Goal: Task Accomplishment & Management: Manage account settings

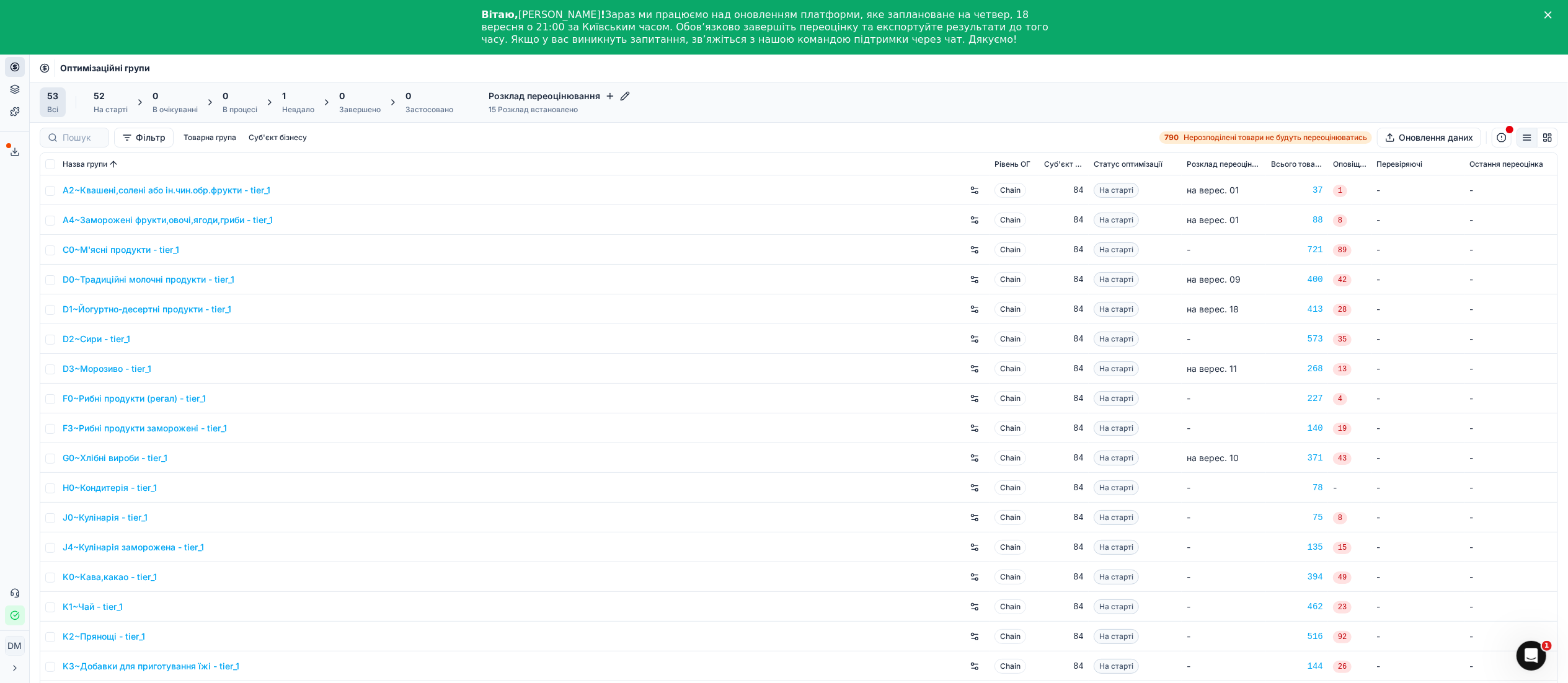
click at [308, 102] on div "1" at bounding box center [298, 95] width 32 height 12
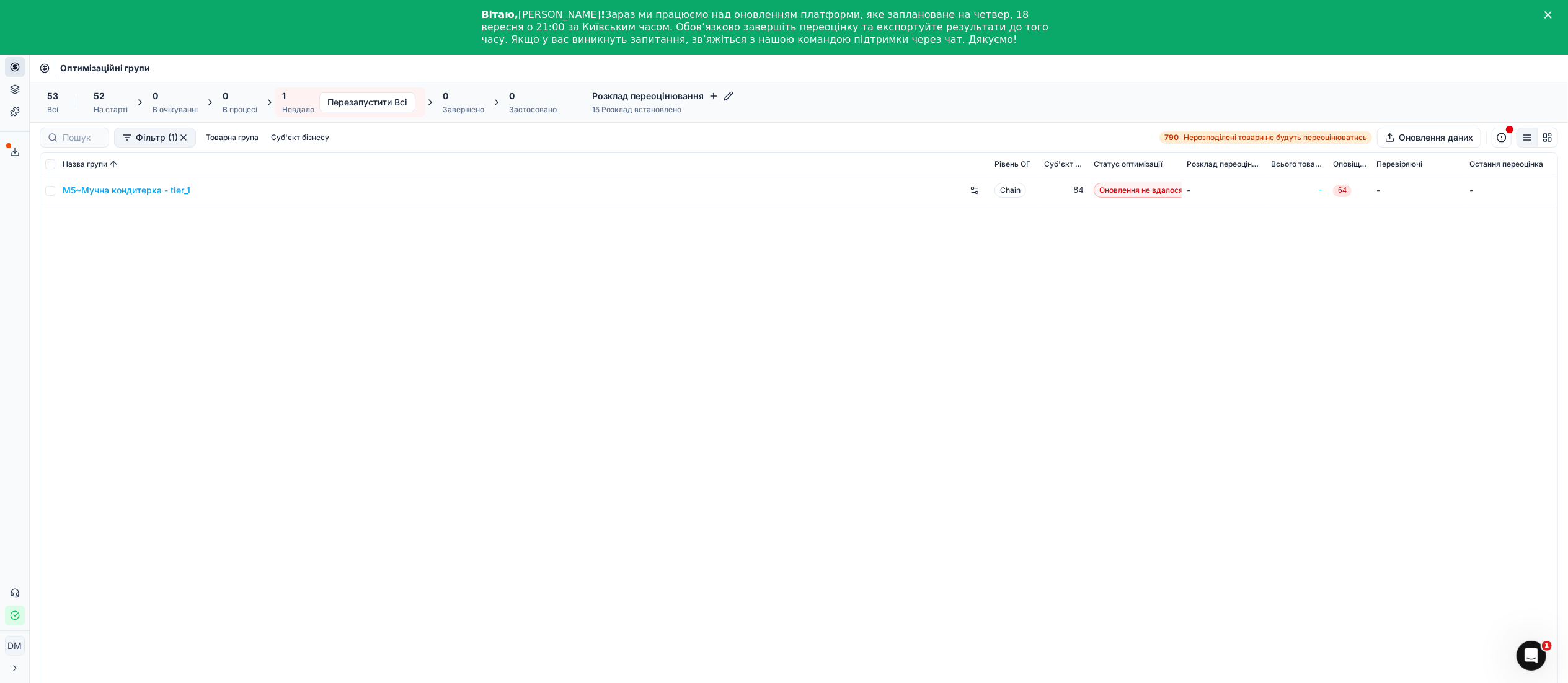
click at [18, 112] on icon at bounding box center [14, 111] width 8 height 8
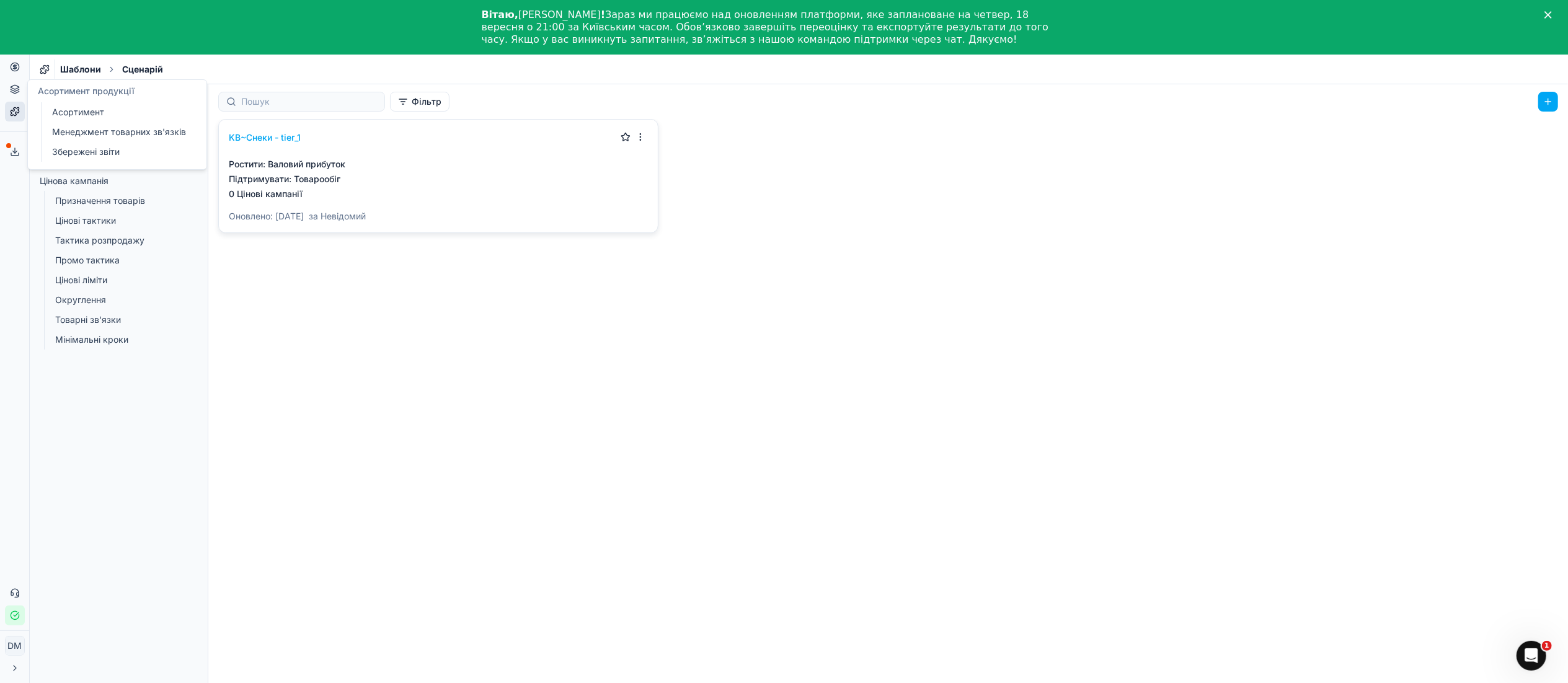
click at [15, 91] on icon at bounding box center [15, 89] width 10 height 10
click at [371, 388] on div "KB~Снеки - tier_1 Ростити : Валовий прибуток Підтримувати : Товарообіг 0 Цінові…" at bounding box center [887, 416] width 1359 height 594
click at [108, 121] on link "Стратегія" at bounding box center [118, 118] width 138 height 18
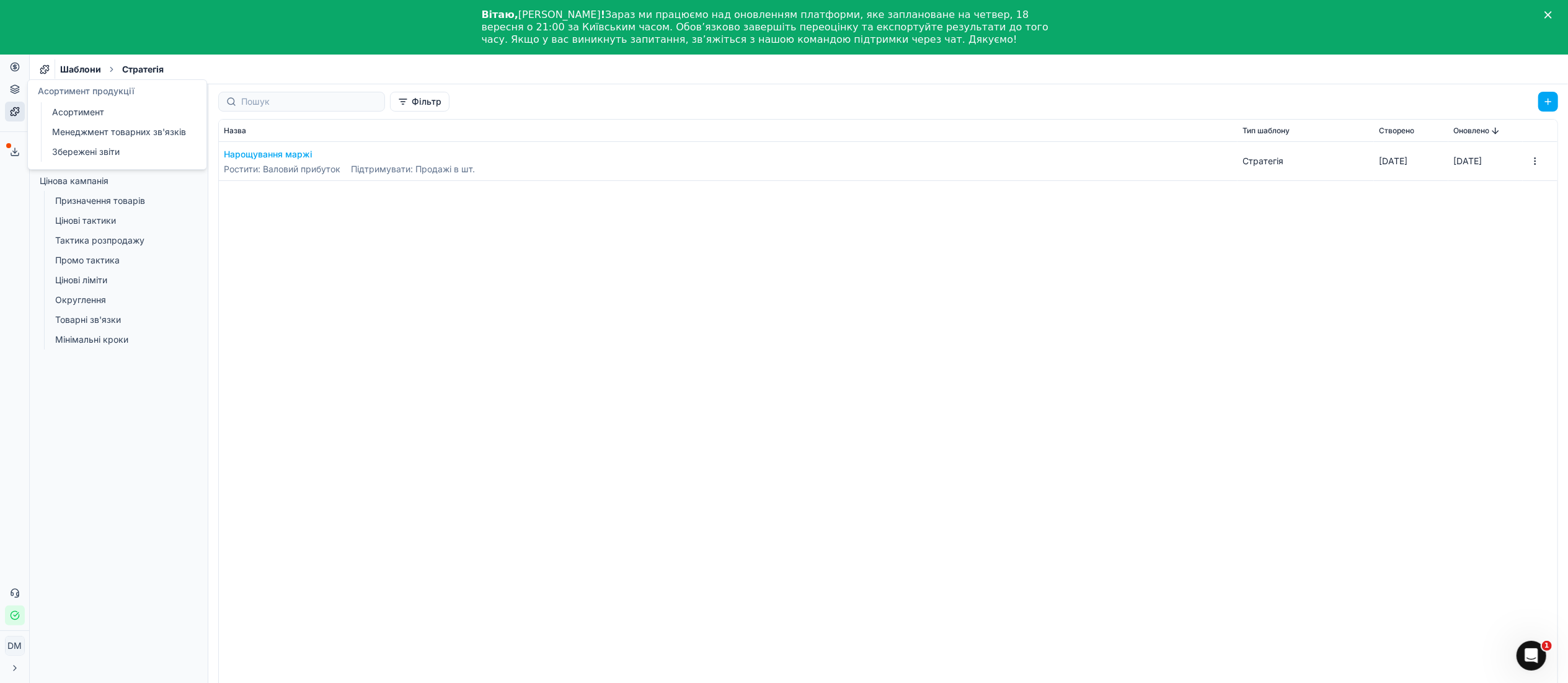
click at [15, 91] on icon at bounding box center [15, 89] width 10 height 10
click at [16, 72] on button "Цінова оптимізація" at bounding box center [14, 67] width 19 height 19
click at [116, 93] on link "Оптимізаційні групи" at bounding box center [119, 90] width 144 height 18
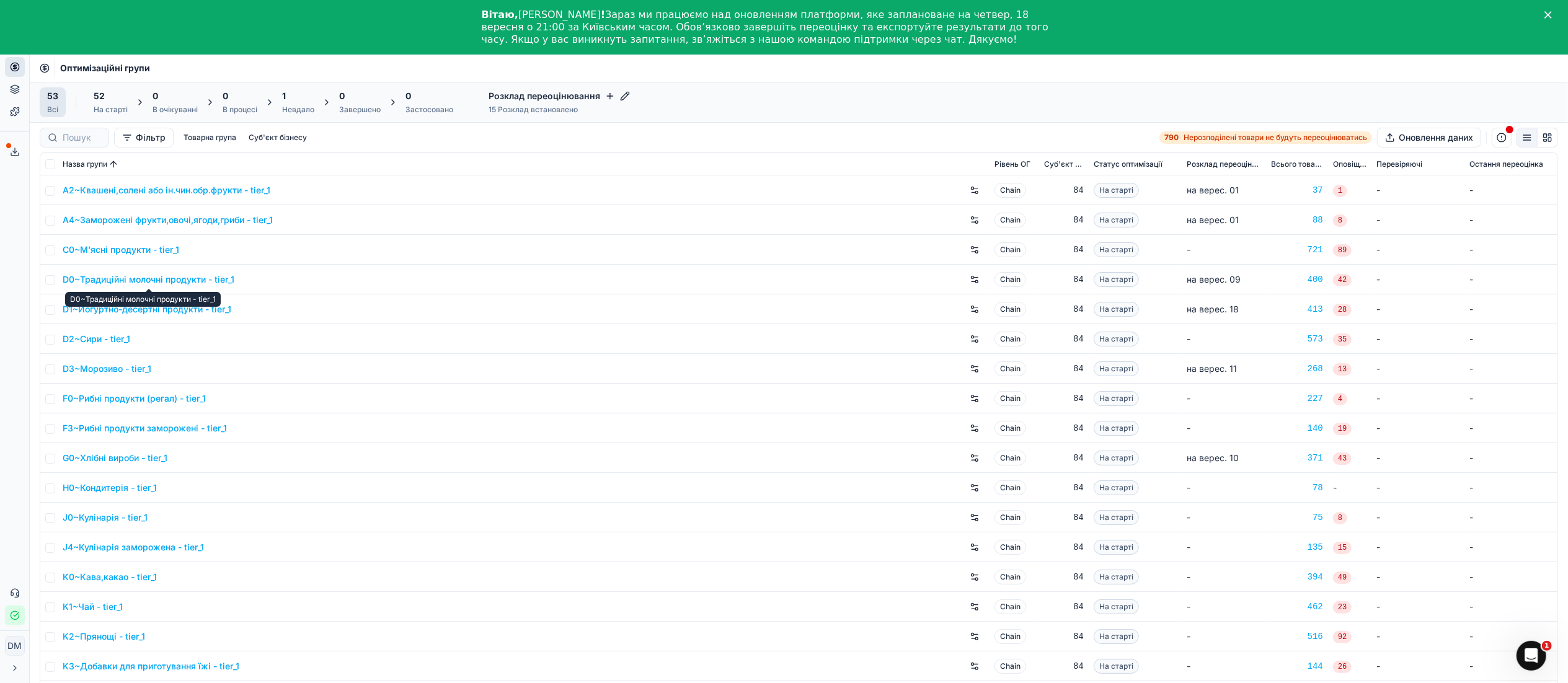
click at [196, 280] on link "D0~Традиційні молочні продукти - tier_1" at bounding box center [149, 279] width 172 height 12
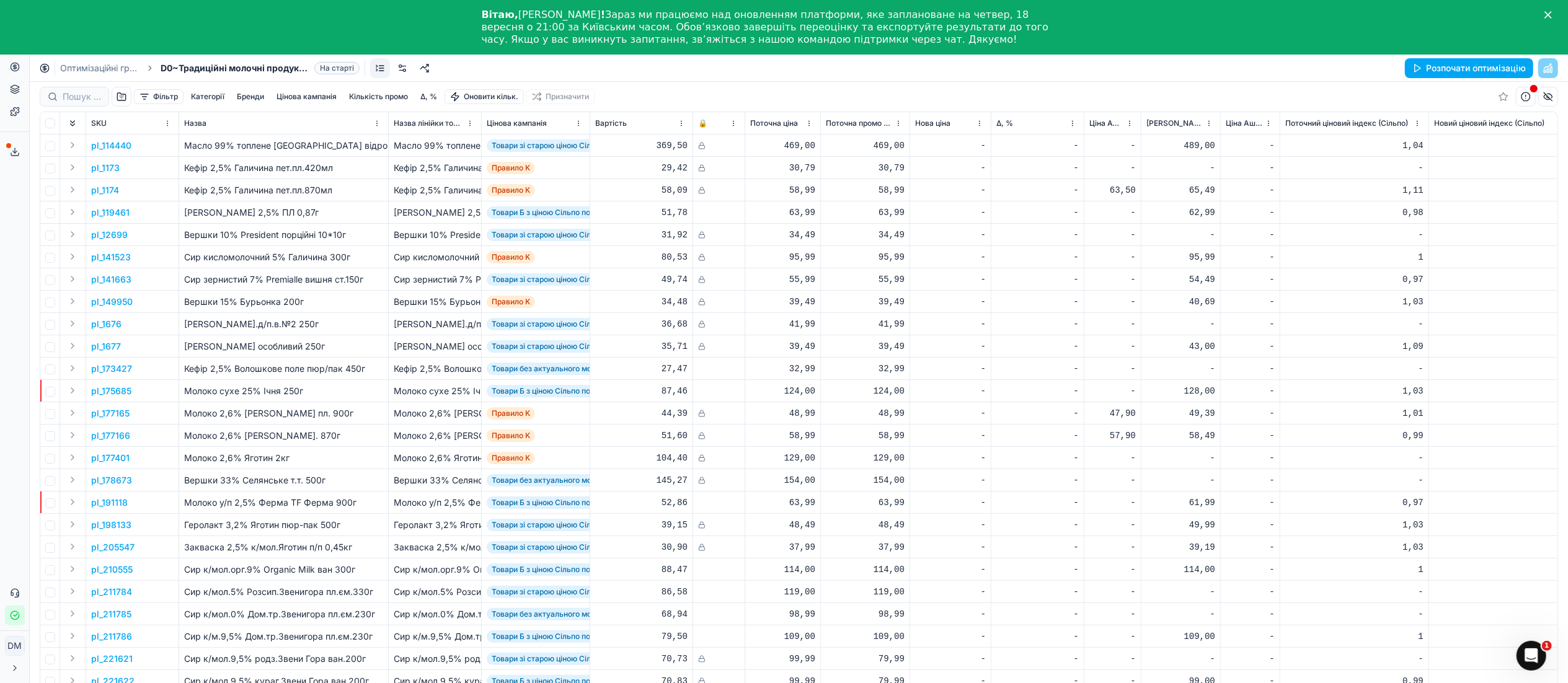
click at [383, 72] on link at bounding box center [379, 67] width 19 height 19
click at [406, 72] on link at bounding box center [402, 67] width 19 height 19
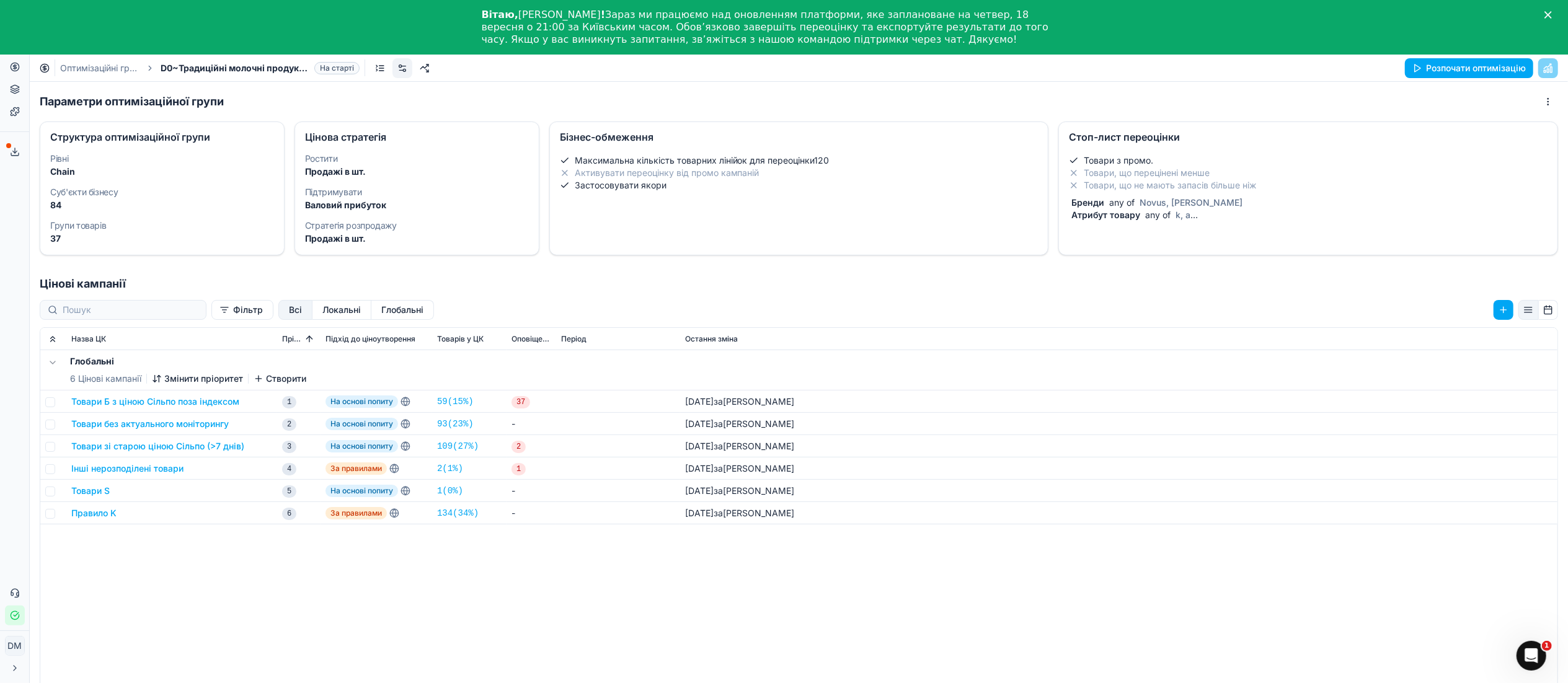
click at [112, 192] on dt "Суб'єкти бізнесу" at bounding box center [162, 191] width 224 height 8
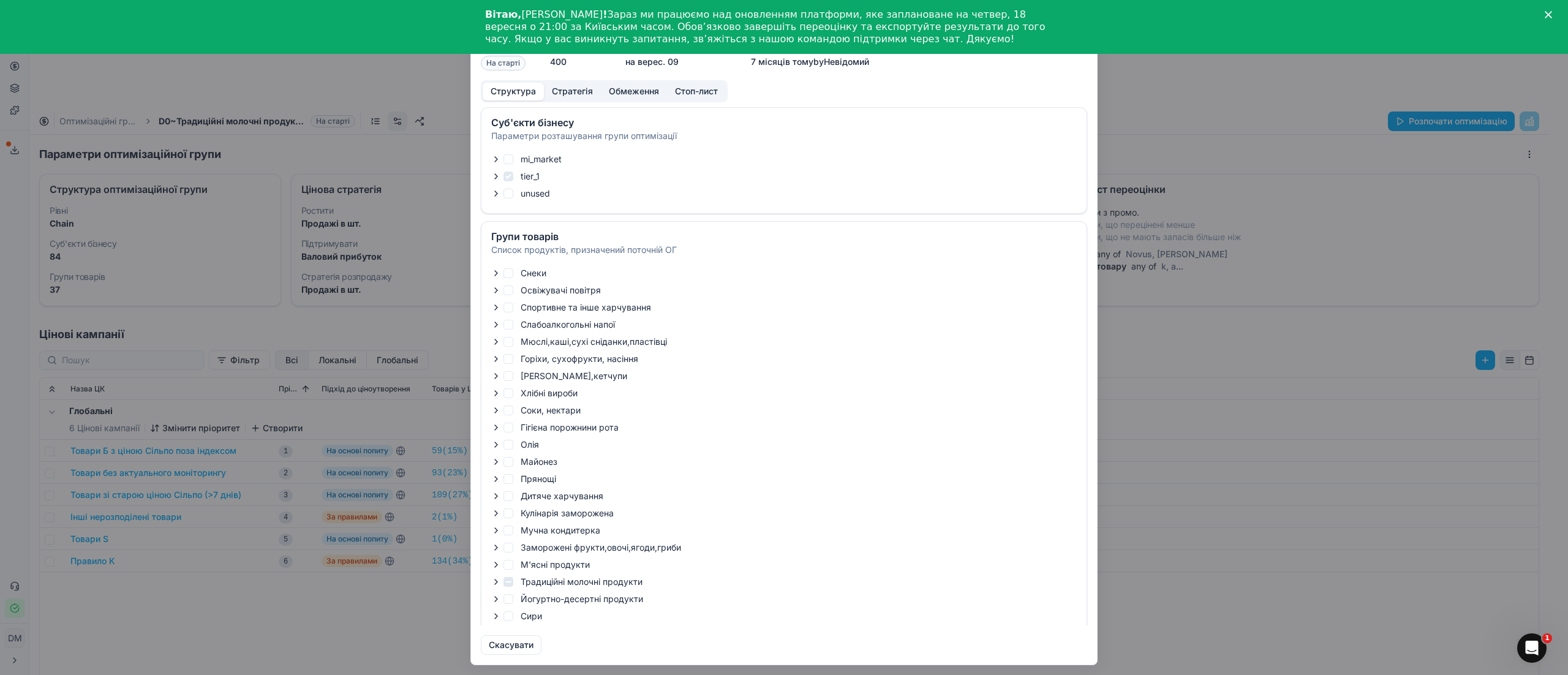
checkbox input "true"
click at [496, 157] on icon "button" at bounding box center [496, 159] width 3 height 5
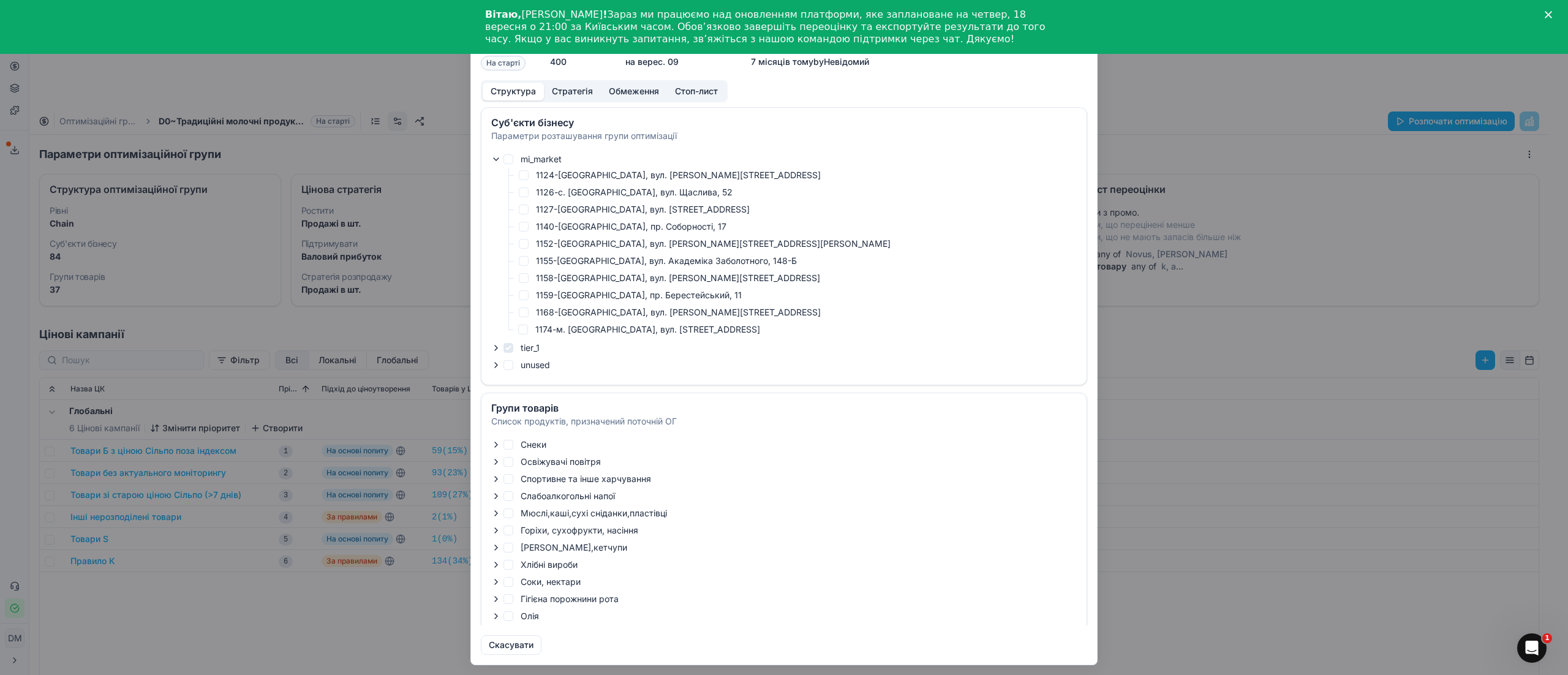
click at [496, 347] on icon "button" at bounding box center [496, 347] width 3 height 5
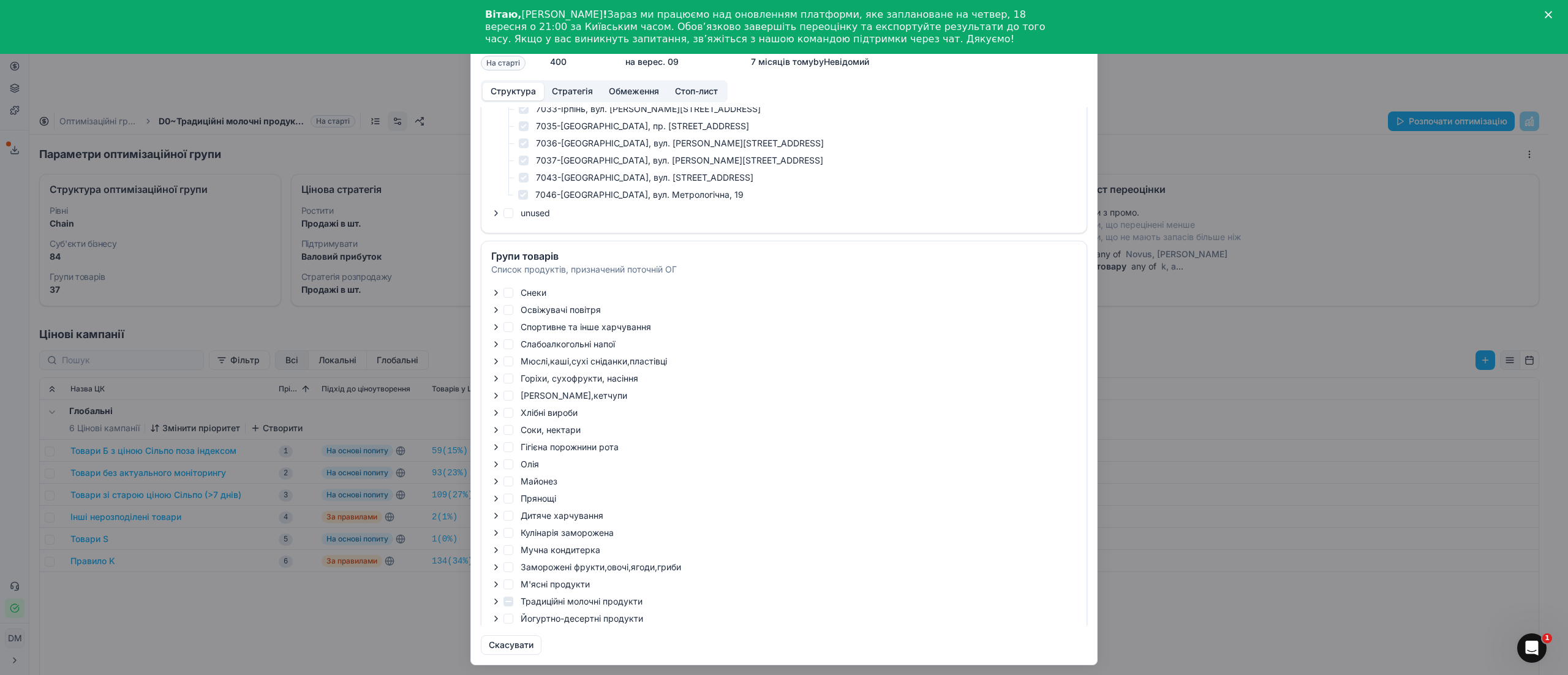
scroll to position [1471, 0]
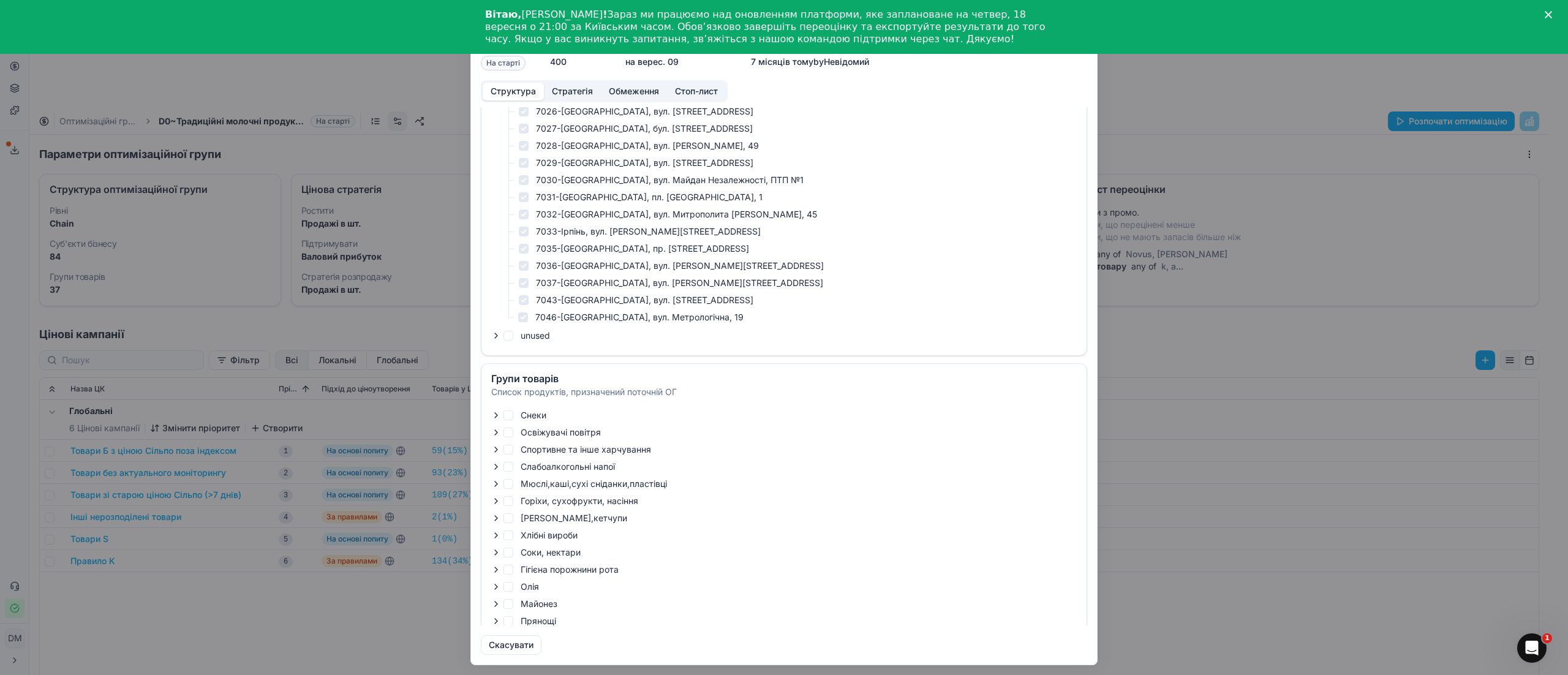
drag, startPoint x: 697, startPoint y: 320, endPoint x: 647, endPoint y: 338, distance: 53.1
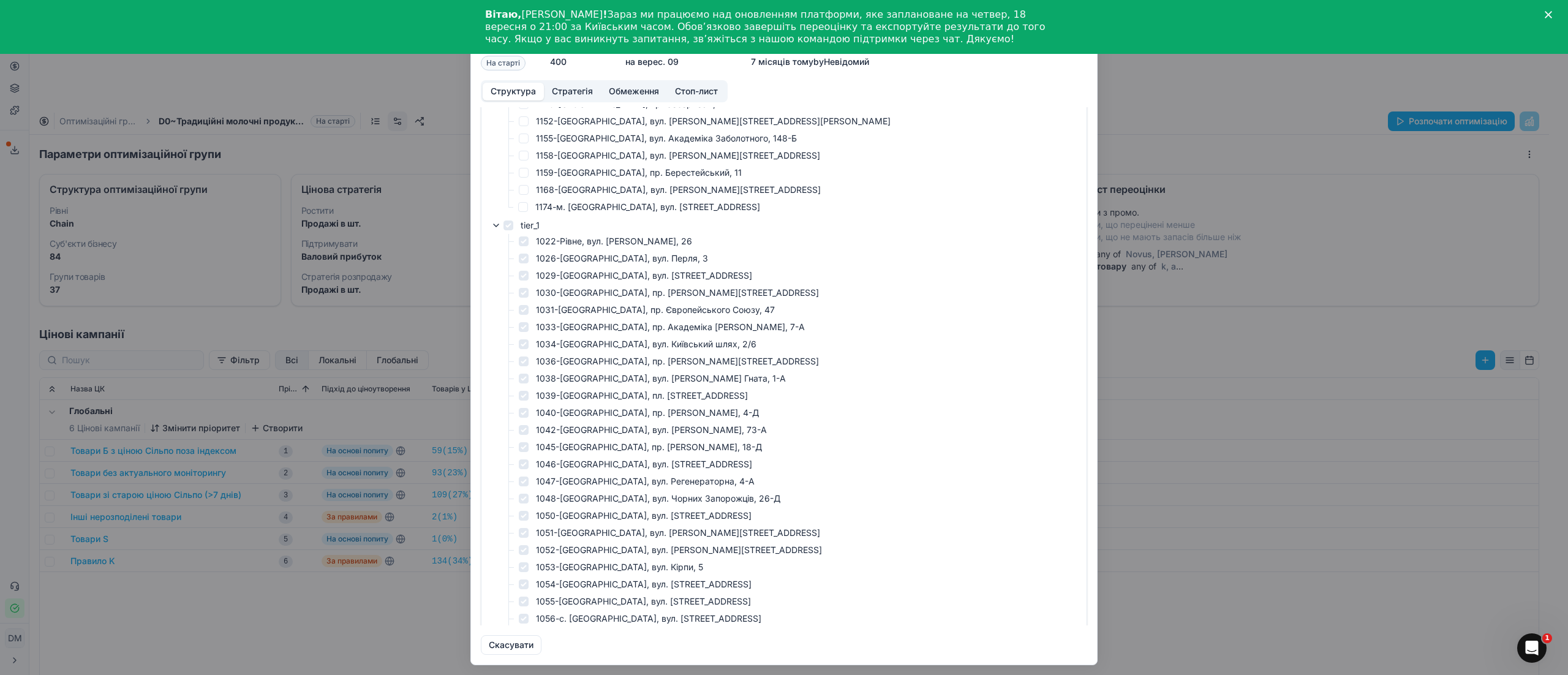
scroll to position [0, 0]
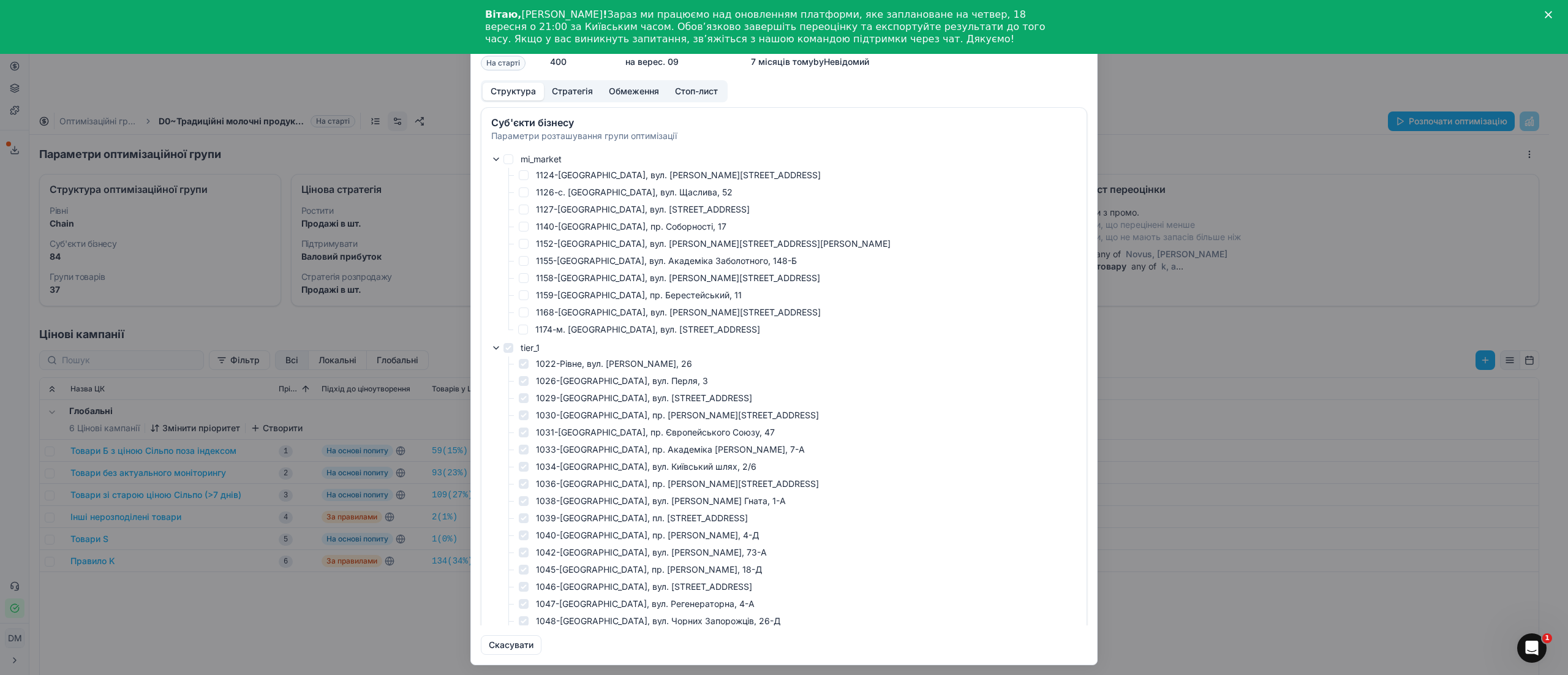
click at [495, 349] on icon "button" at bounding box center [496, 348] width 10 height 10
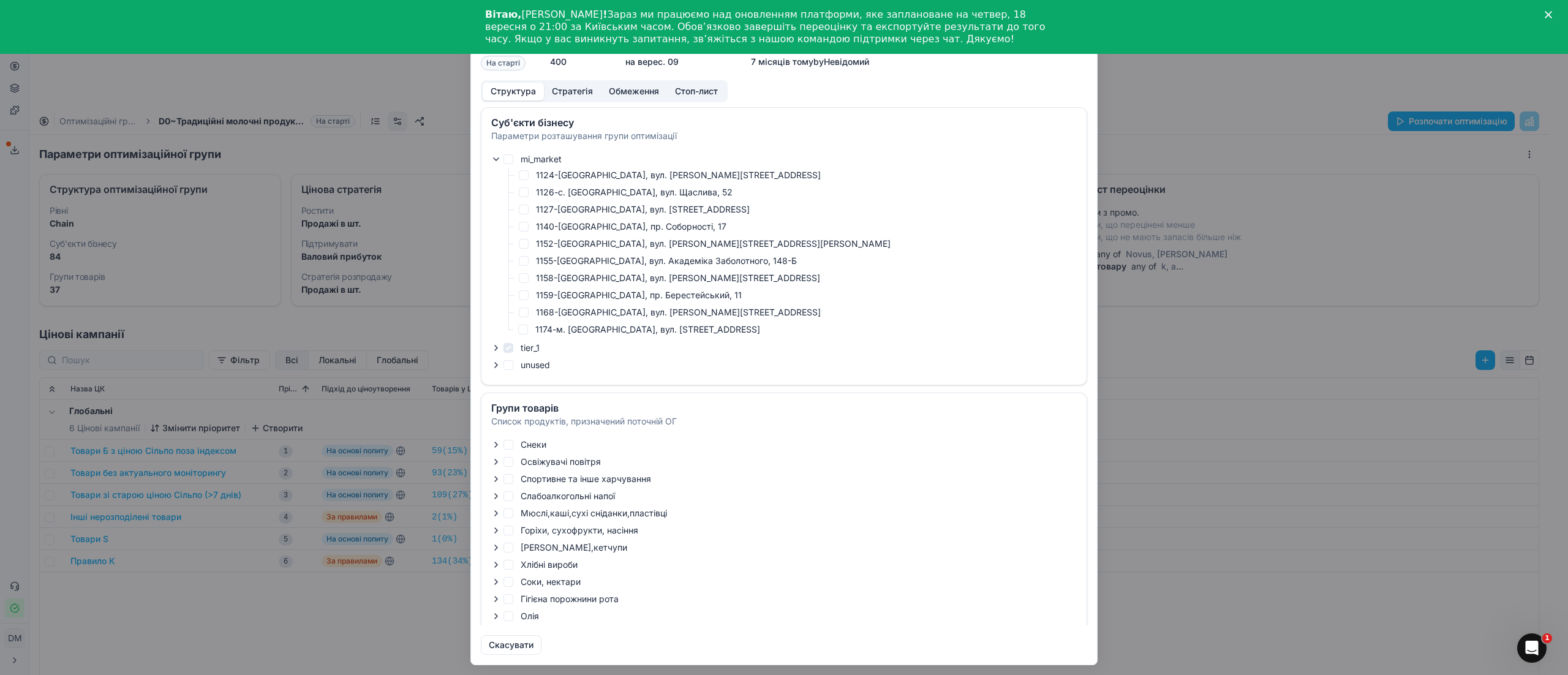
click at [495, 161] on icon "button" at bounding box center [496, 159] width 10 height 10
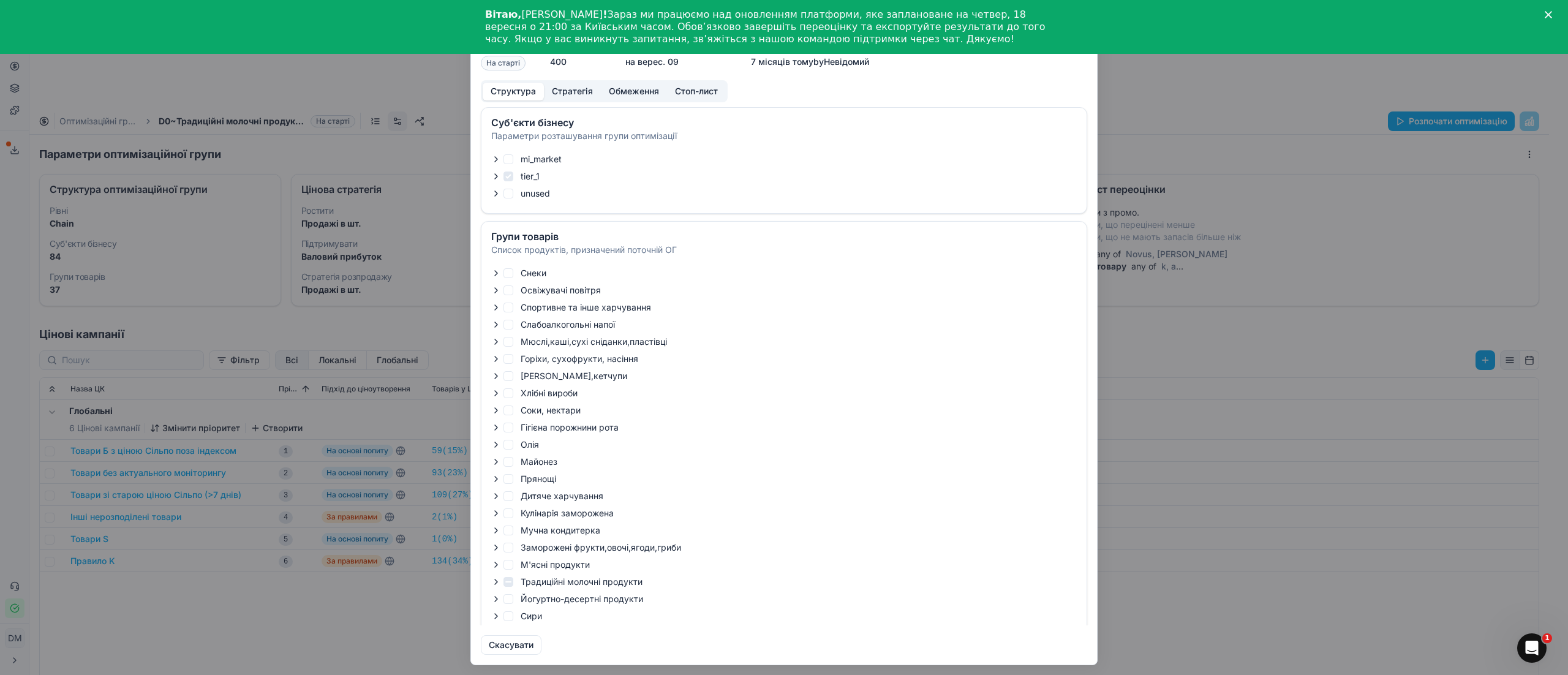
click at [496, 194] on icon "button" at bounding box center [496, 194] width 10 height 10
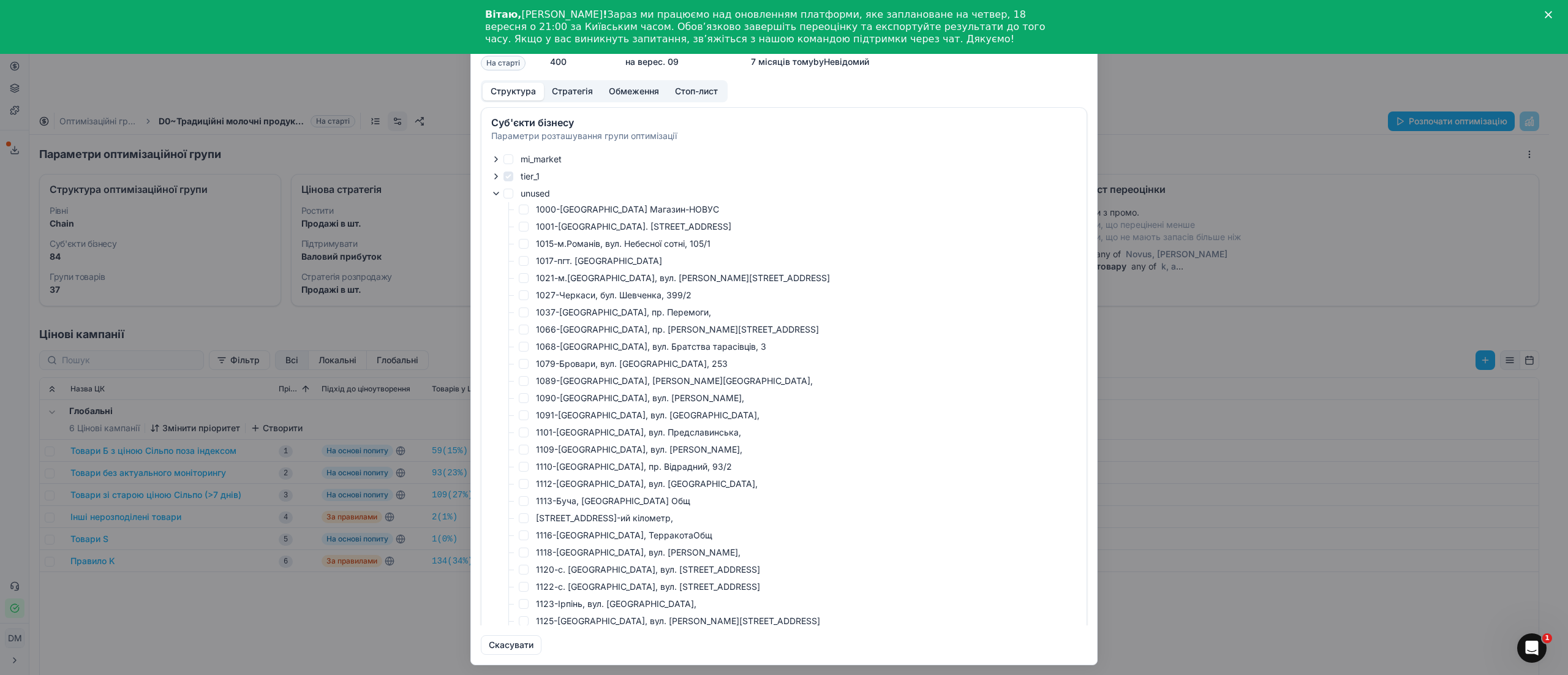
click at [498, 194] on icon "button" at bounding box center [496, 194] width 5 height 3
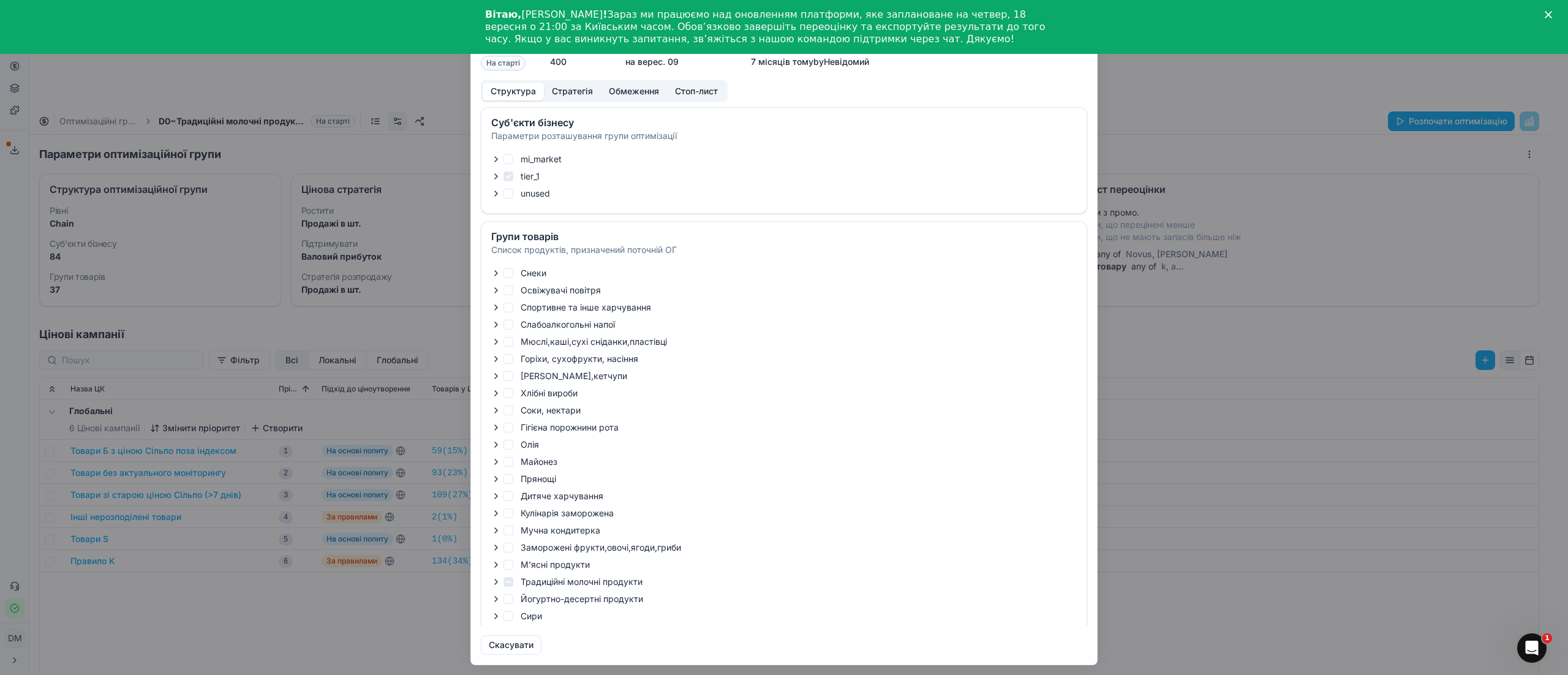
click at [498, 178] on icon "button" at bounding box center [496, 176] width 10 height 10
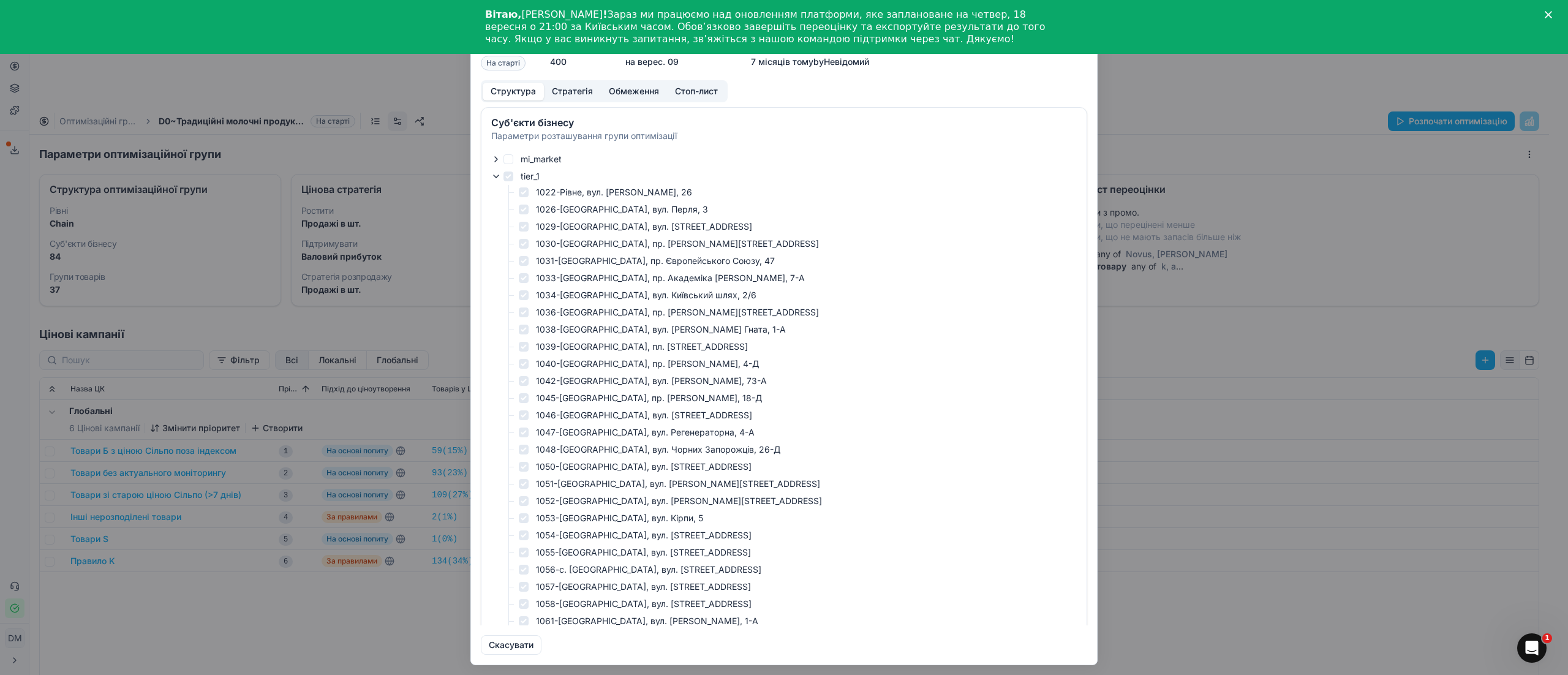
copy ul "7046-[GEOGRAPHIC_DATA], вул. Метрологічна, 19"
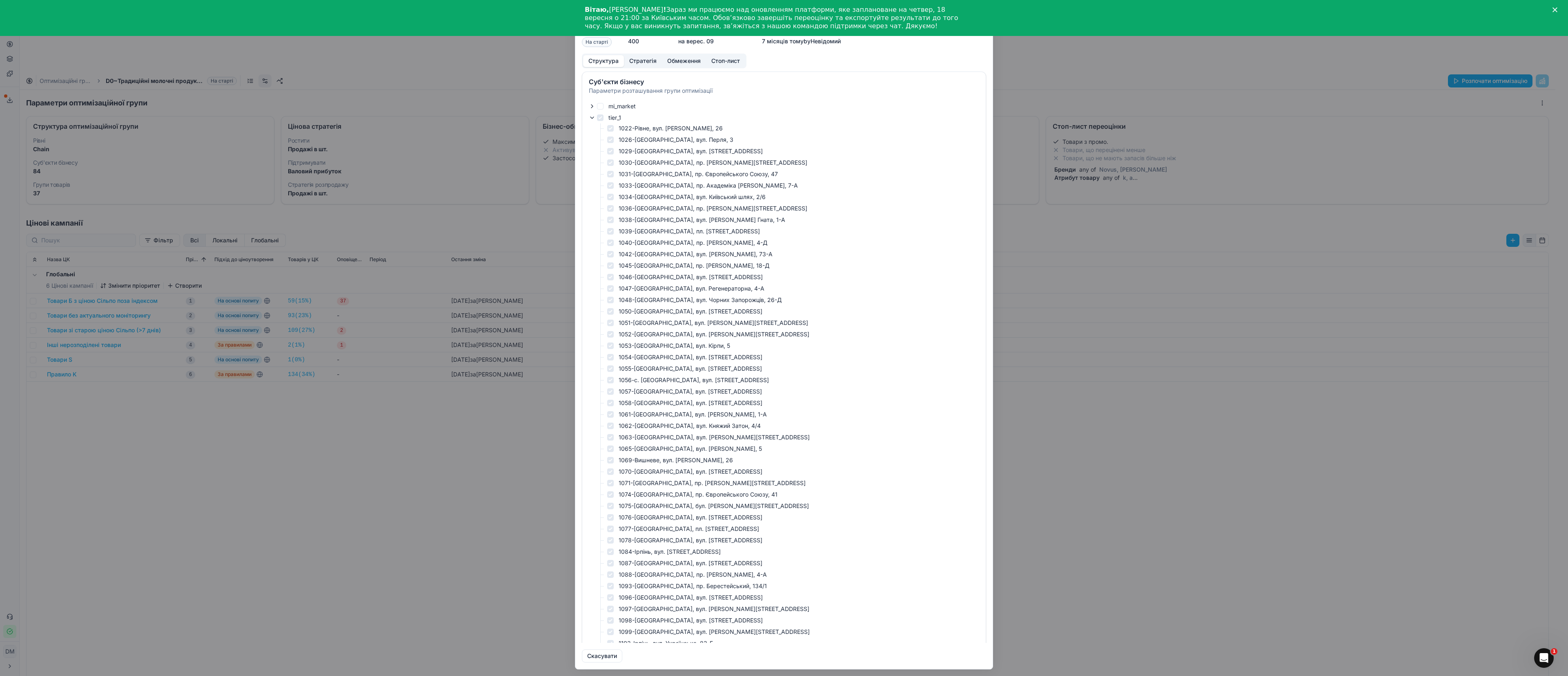
click at [1045, 71] on div "Oprimization group is saving... D0~Традиційні молочні продукти - tier_1 Статус …" at bounding box center [784, 338] width 1568 height 676
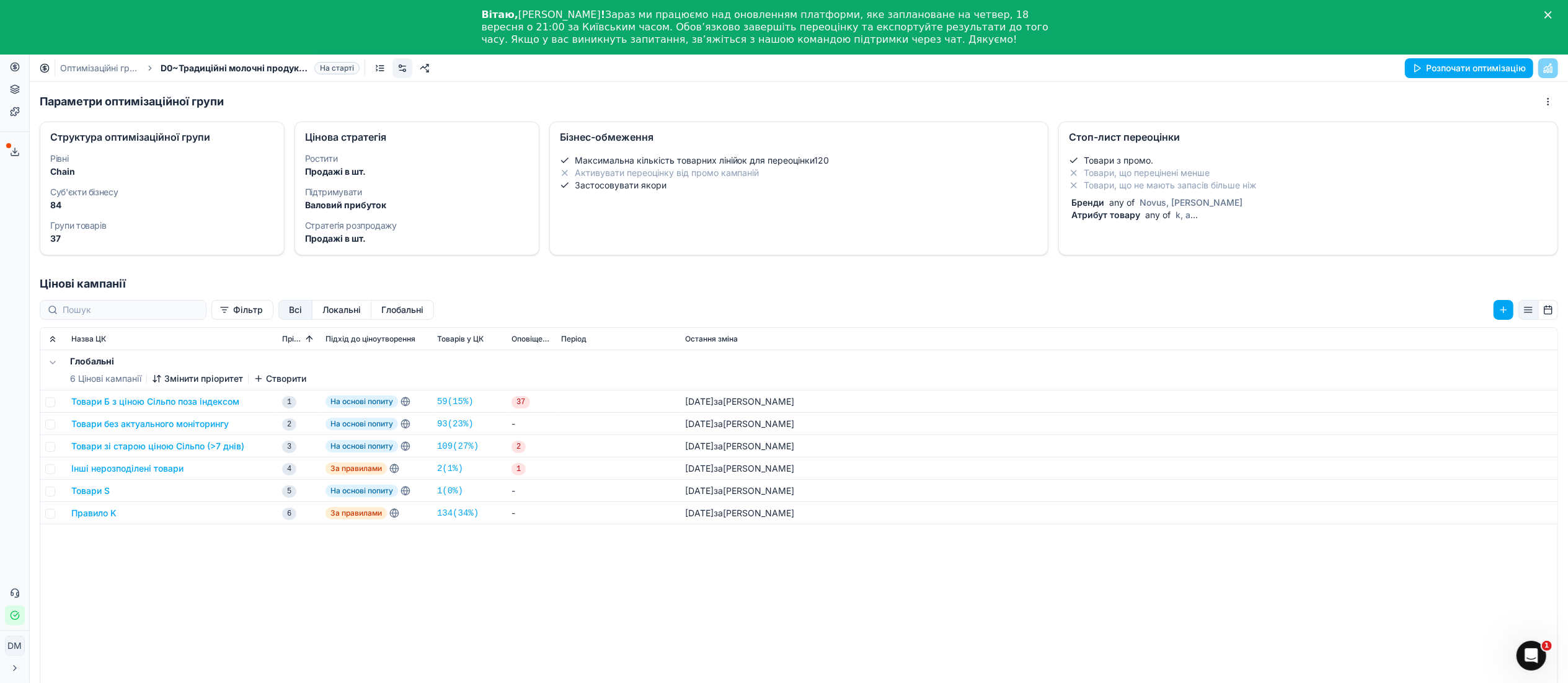
click at [109, 192] on dt "Суб'єкти бізнесу" at bounding box center [162, 191] width 224 height 8
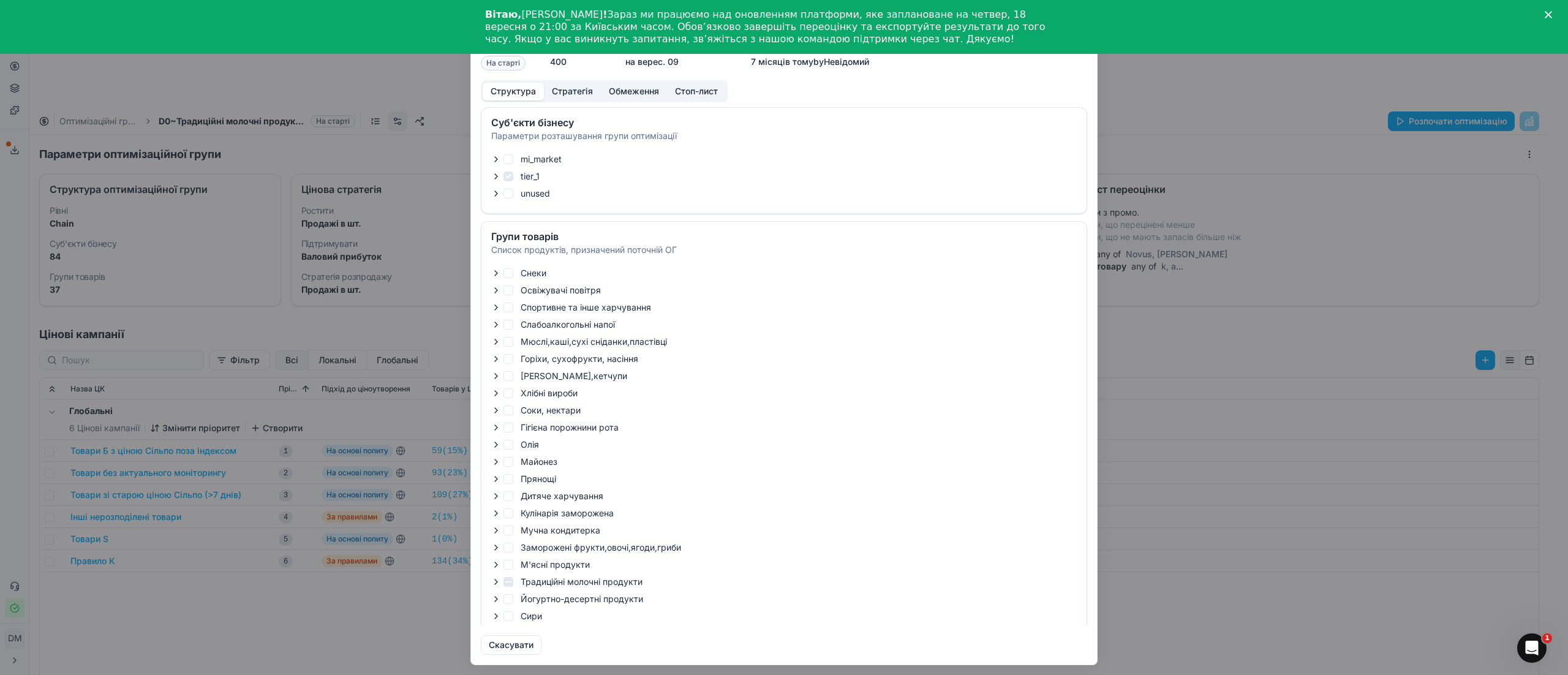
checkbox input "true"
click at [496, 178] on icon "button" at bounding box center [496, 176] width 3 height 5
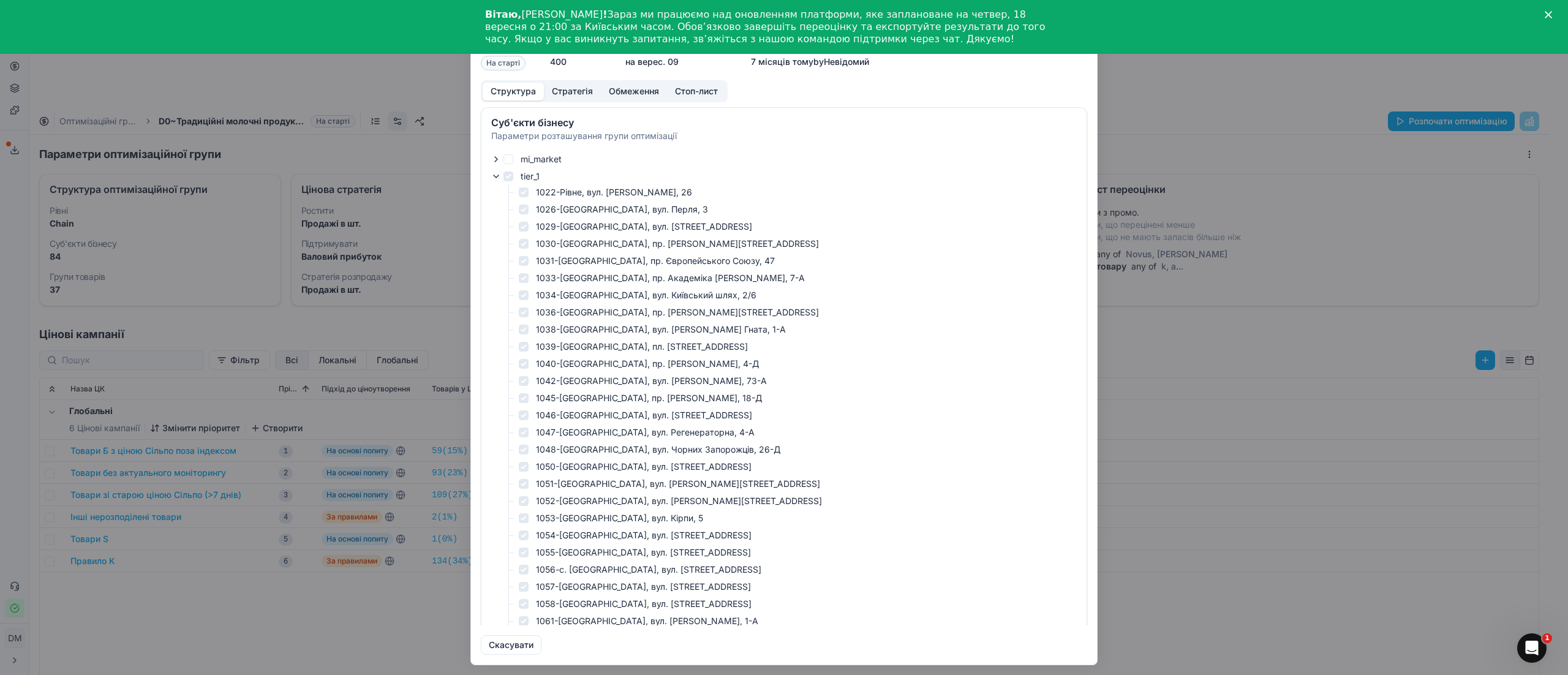
click at [496, 178] on icon "button" at bounding box center [496, 176] width 10 height 10
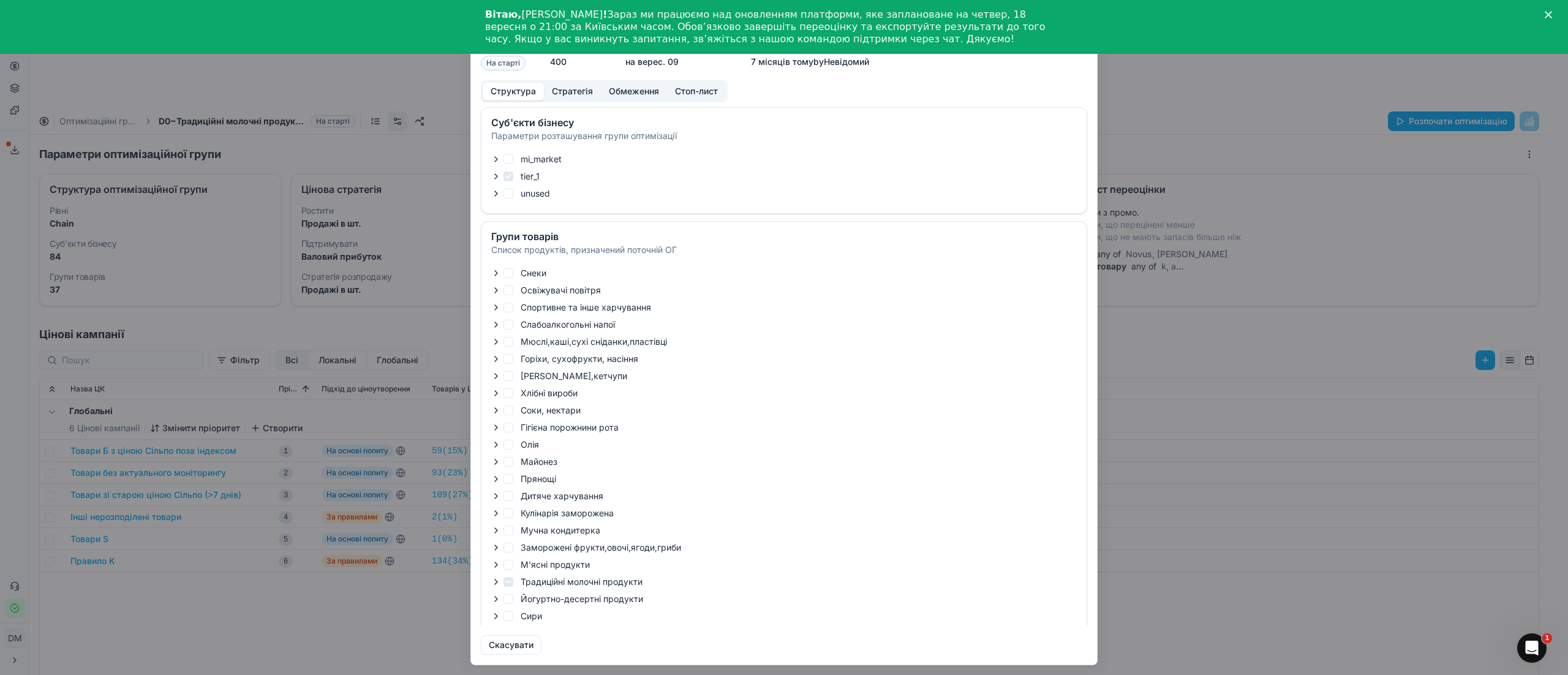
click at [496, 195] on icon "button" at bounding box center [496, 193] width 3 height 5
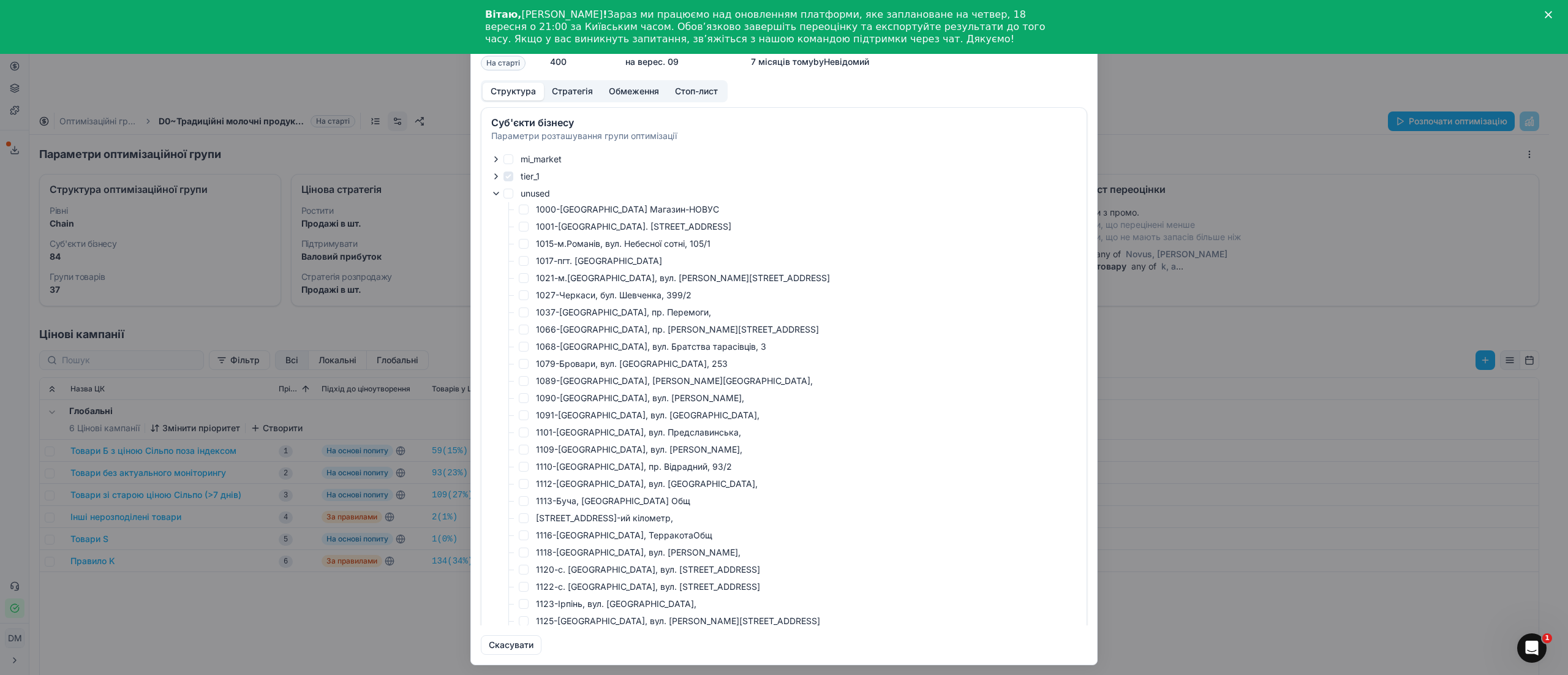
click at [494, 195] on icon "button" at bounding box center [496, 194] width 10 height 10
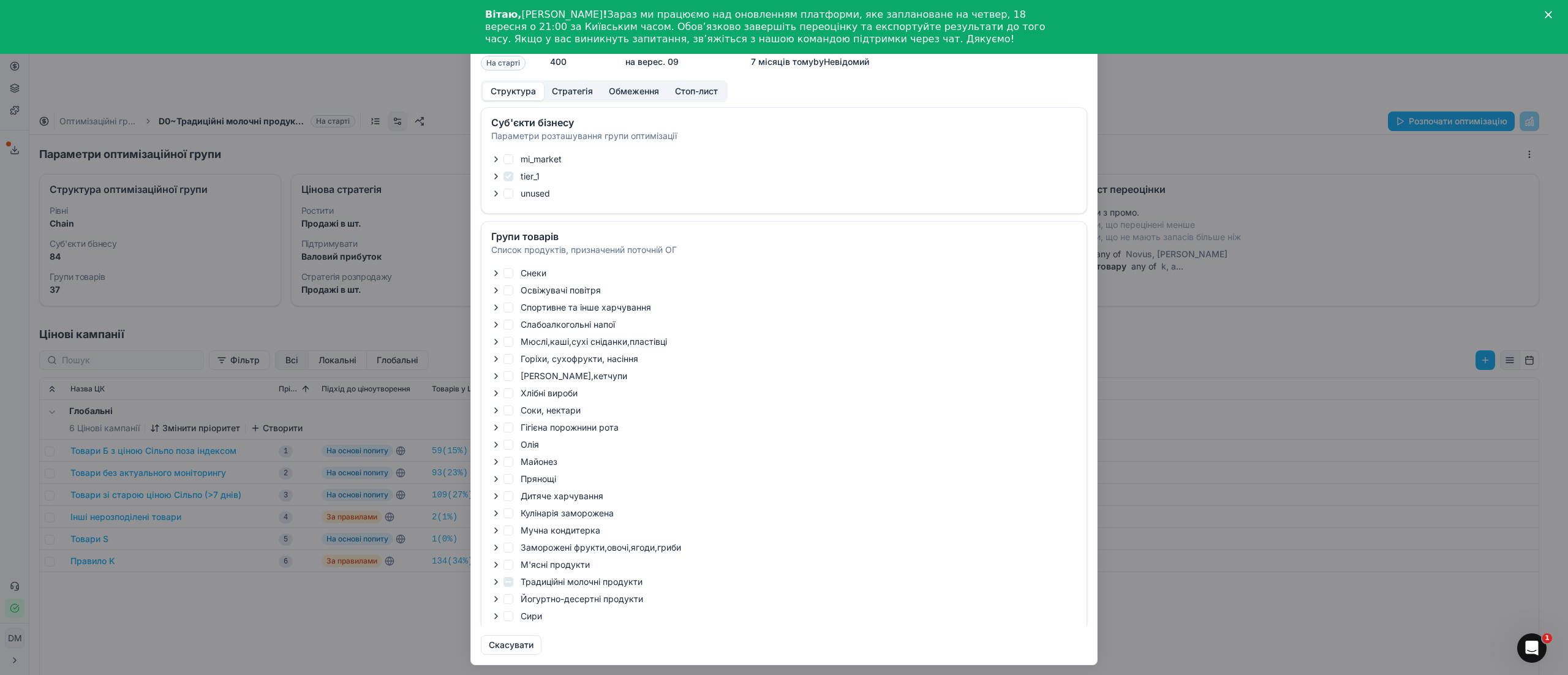
click at [1183, 97] on div "Oprimization group is saving... D0~Традиційні молочні продукти - tier_1 Статус …" at bounding box center [784, 337] width 1568 height 675
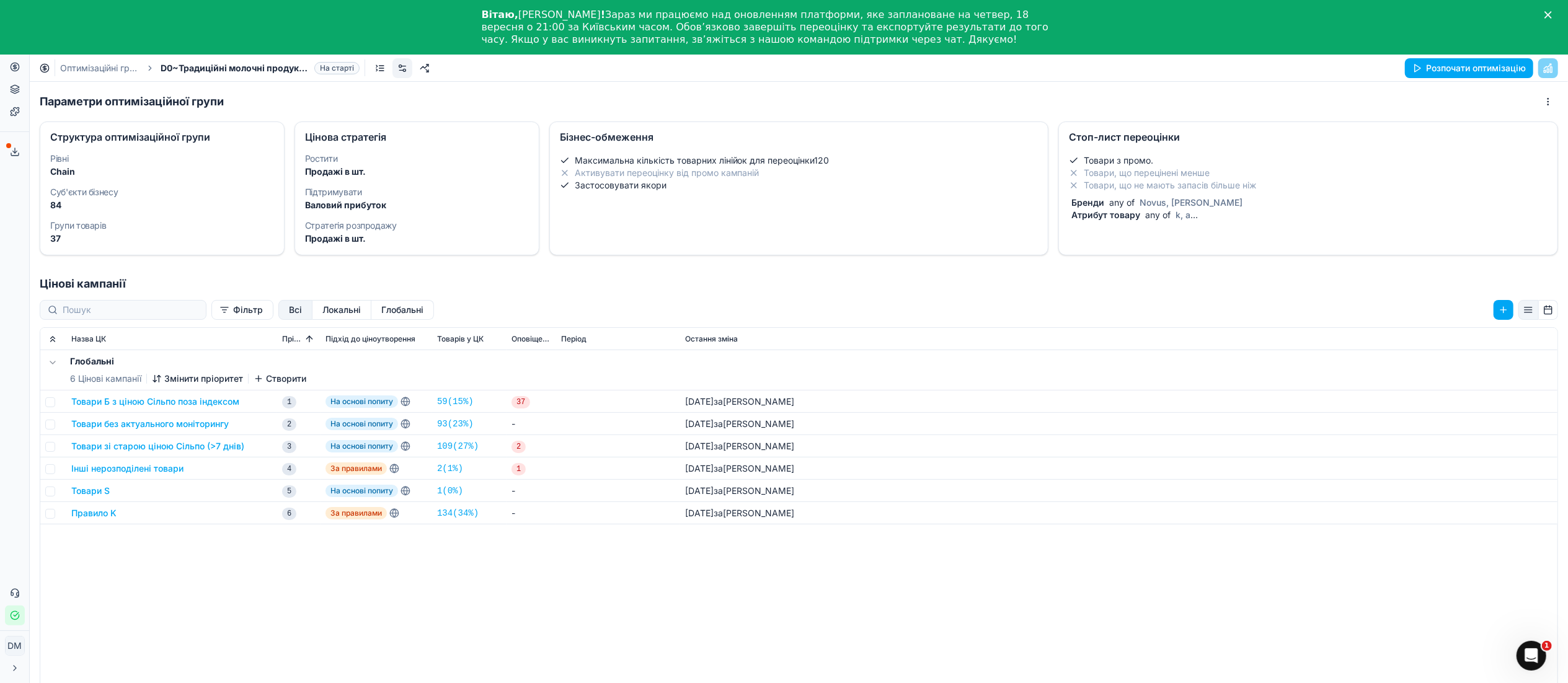
click at [98, 193] on dt "Суб'єкти бізнесу" at bounding box center [162, 191] width 224 height 8
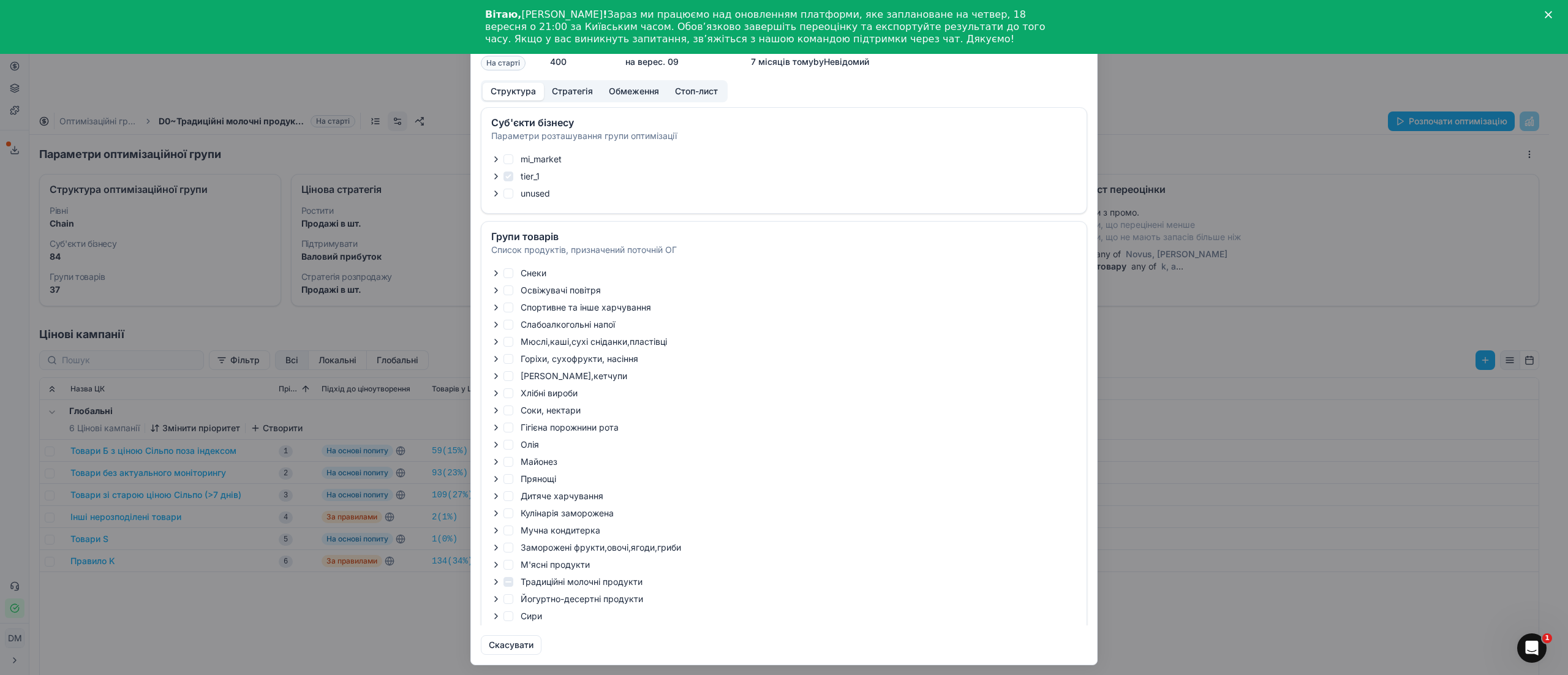
checkbox input "true"
click at [1550, 15] on polygon "Закрити" at bounding box center [1549, 15] width 7 height 7
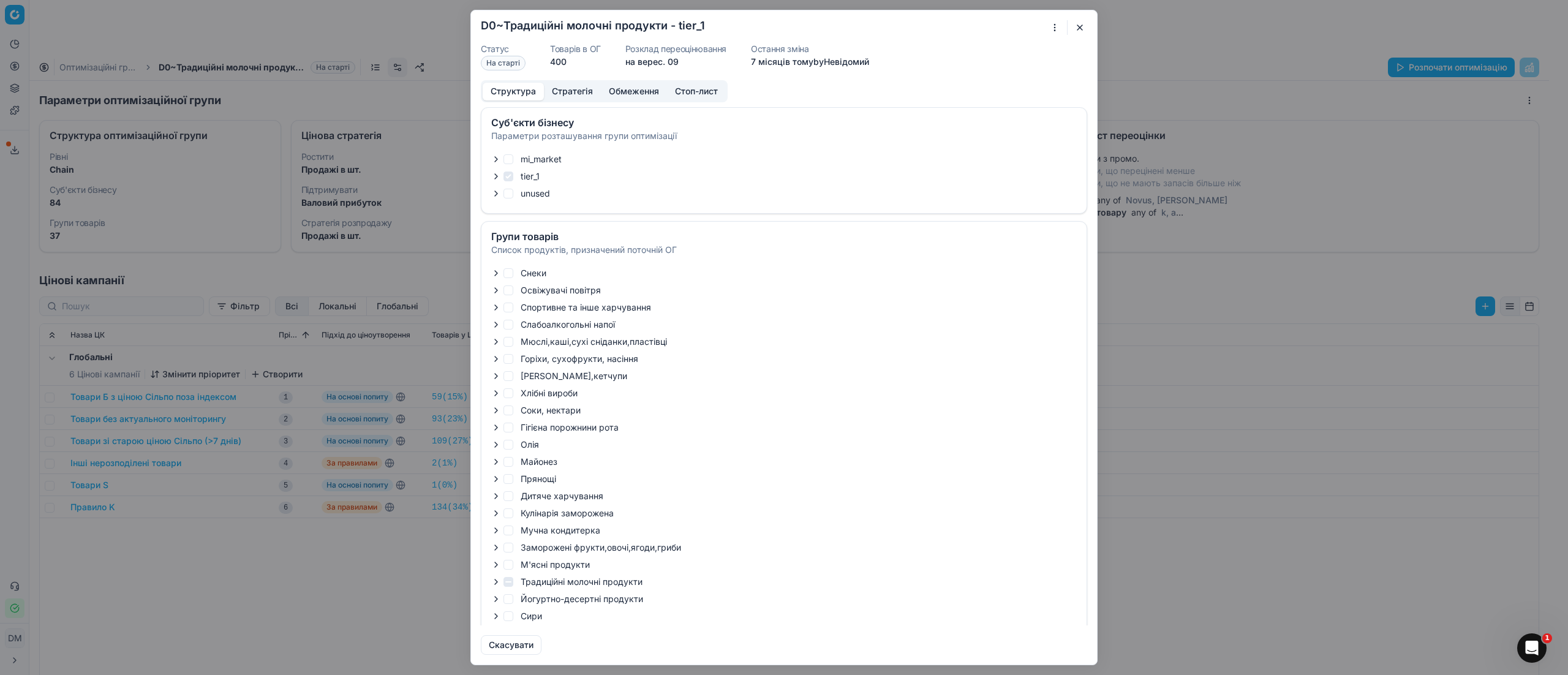
click at [494, 161] on icon "button" at bounding box center [496, 159] width 10 height 10
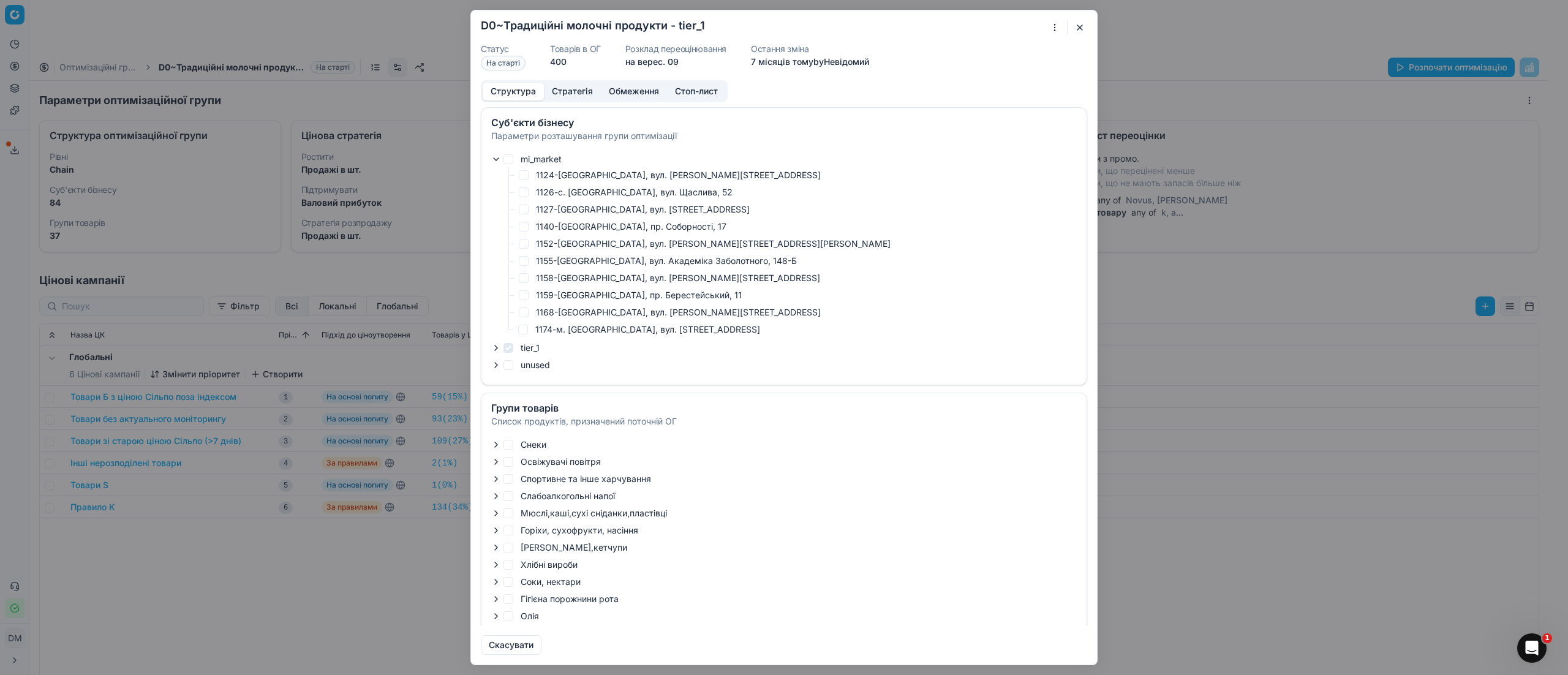
click at [494, 161] on icon "button" at bounding box center [496, 159] width 10 height 10
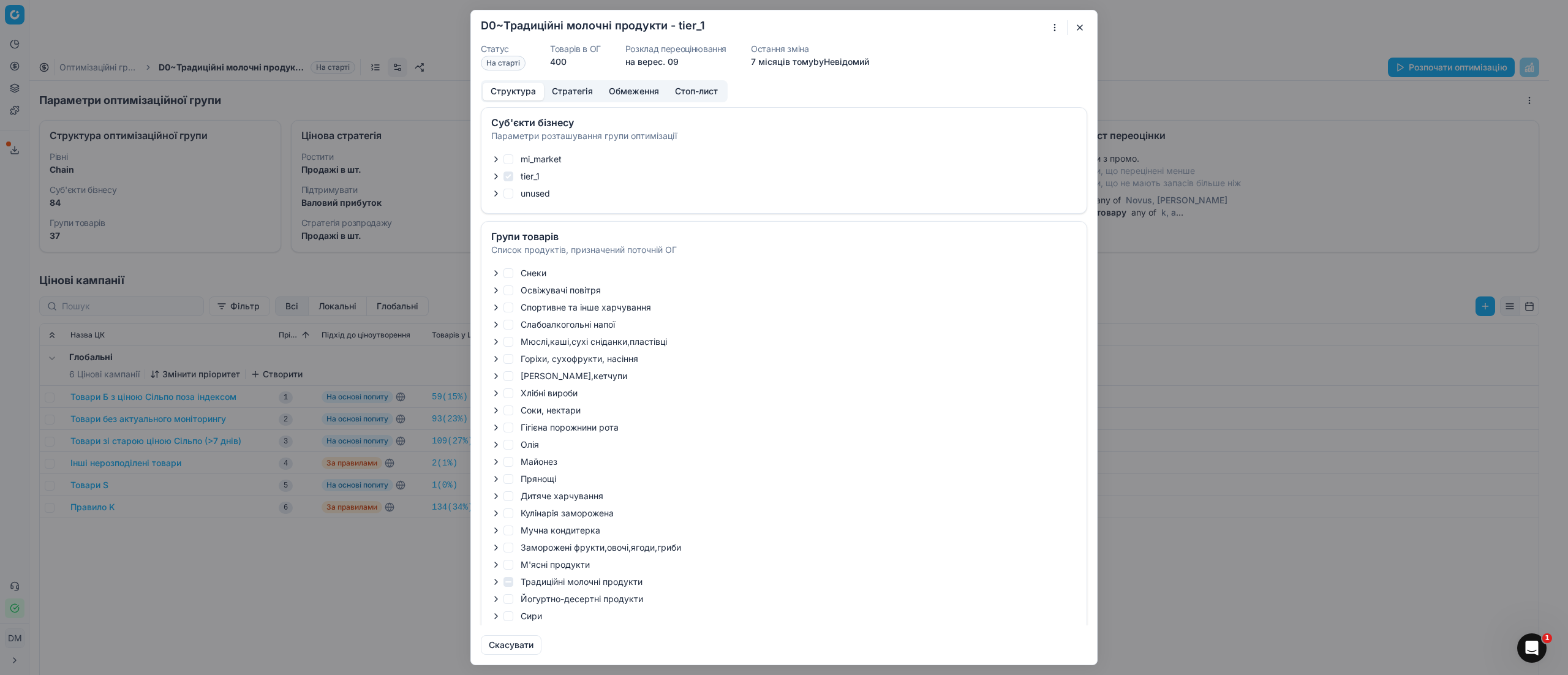
click at [498, 178] on icon "button" at bounding box center [496, 176] width 10 height 10
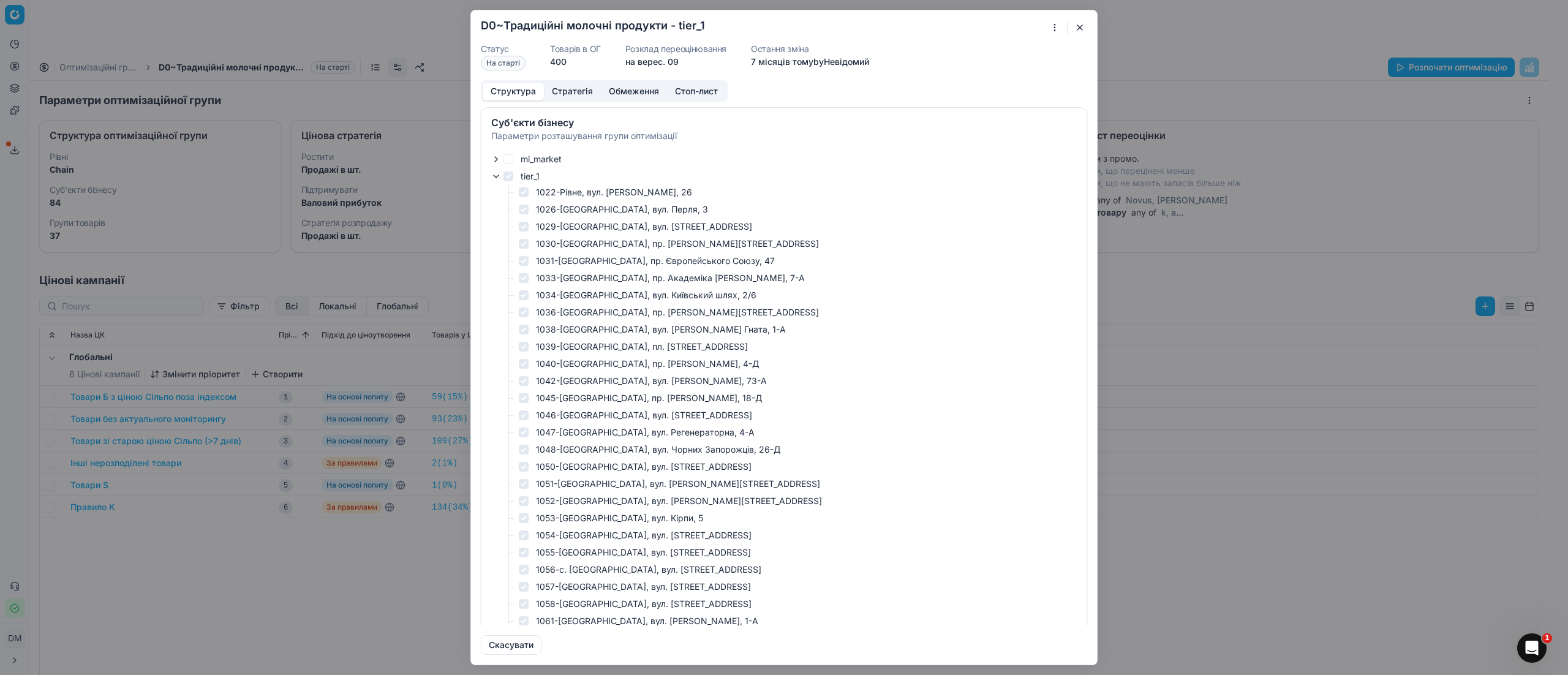
click at [498, 178] on icon "button" at bounding box center [496, 176] width 10 height 10
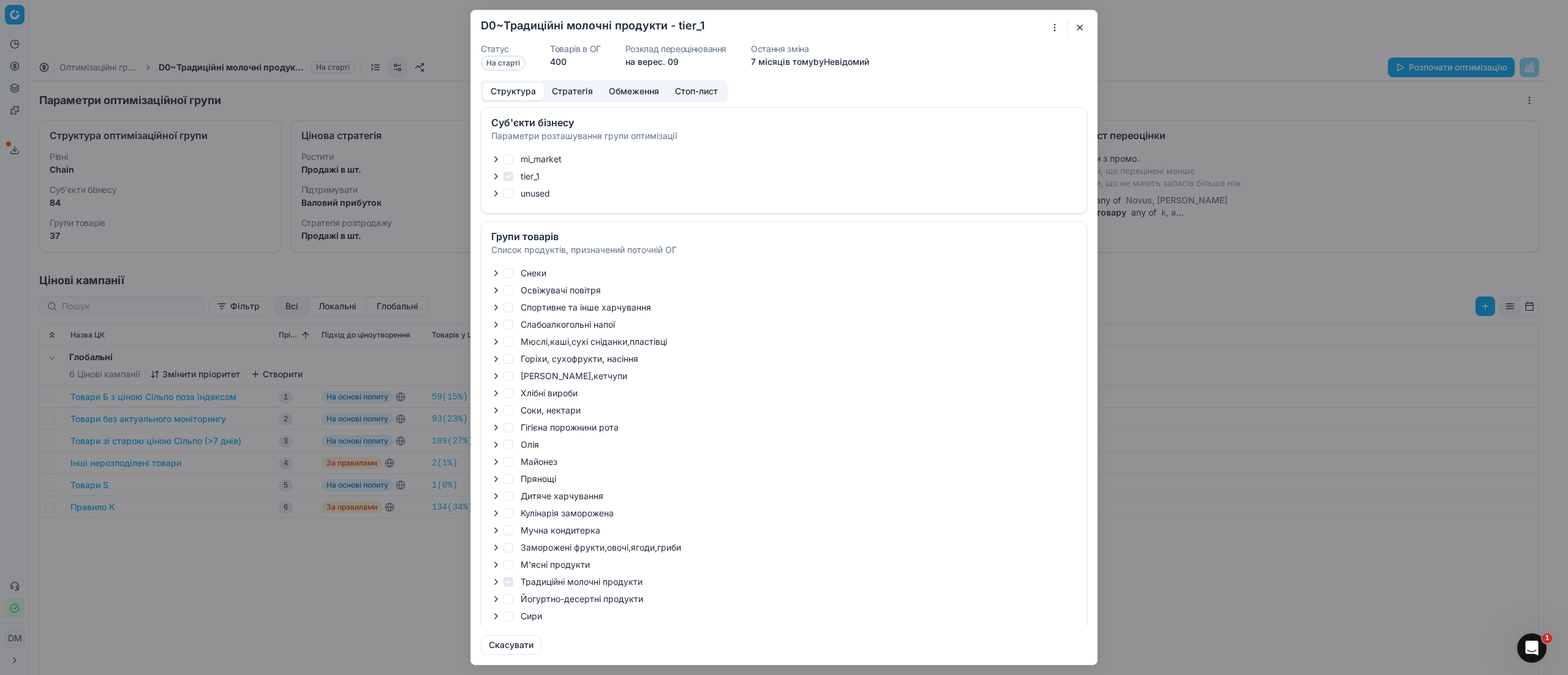
click at [1082, 27] on button "button" at bounding box center [1080, 27] width 15 height 15
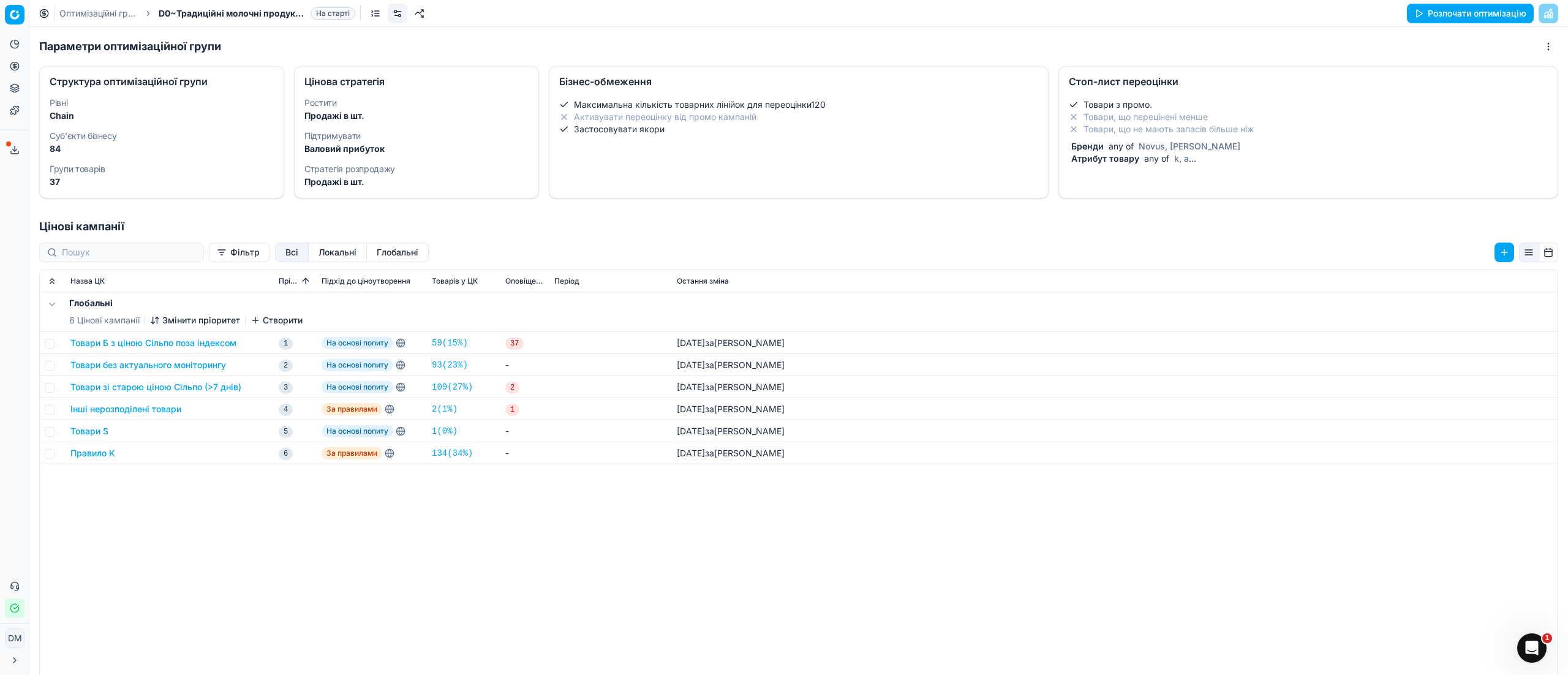
click at [73, 137] on dt "Суб'єкти бізнесу" at bounding box center [162, 135] width 225 height 8
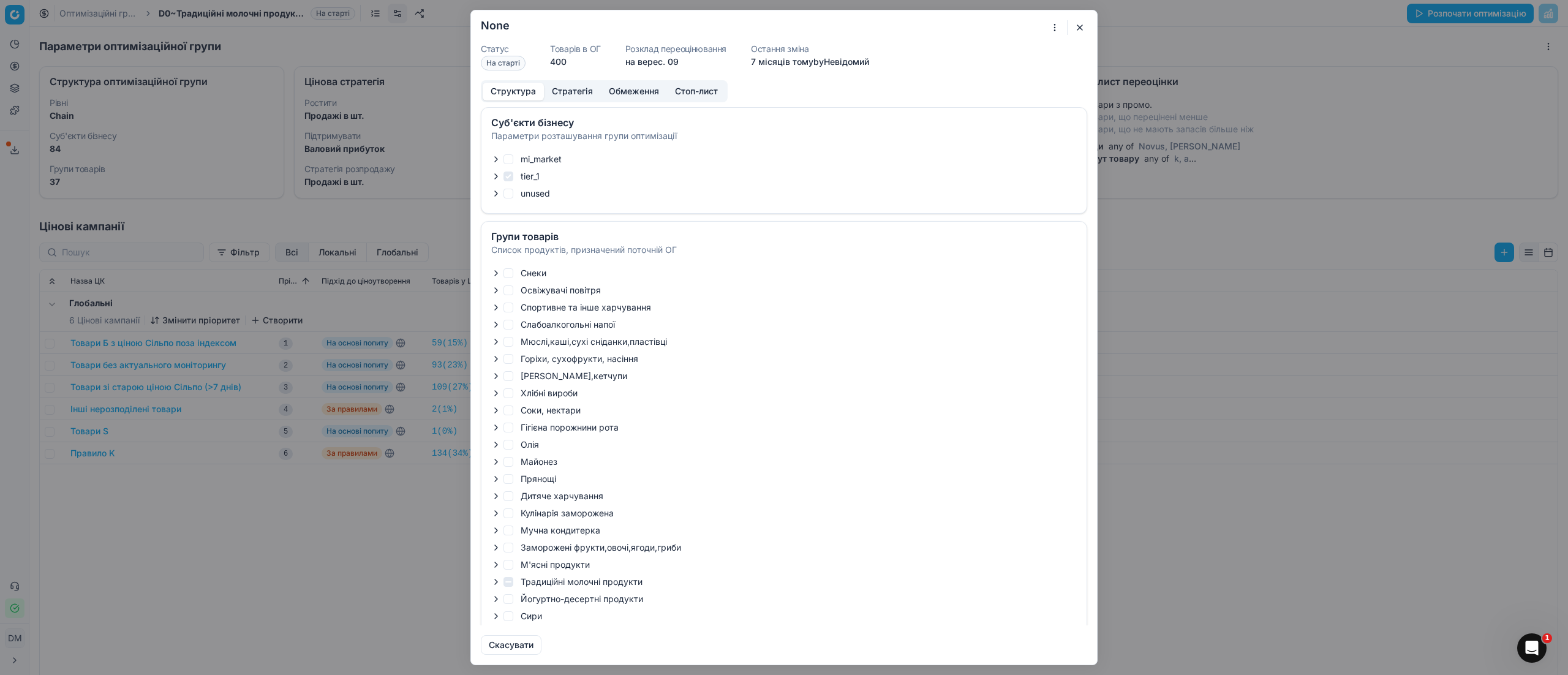
checkbox input "true"
